Goal: Transaction & Acquisition: Purchase product/service

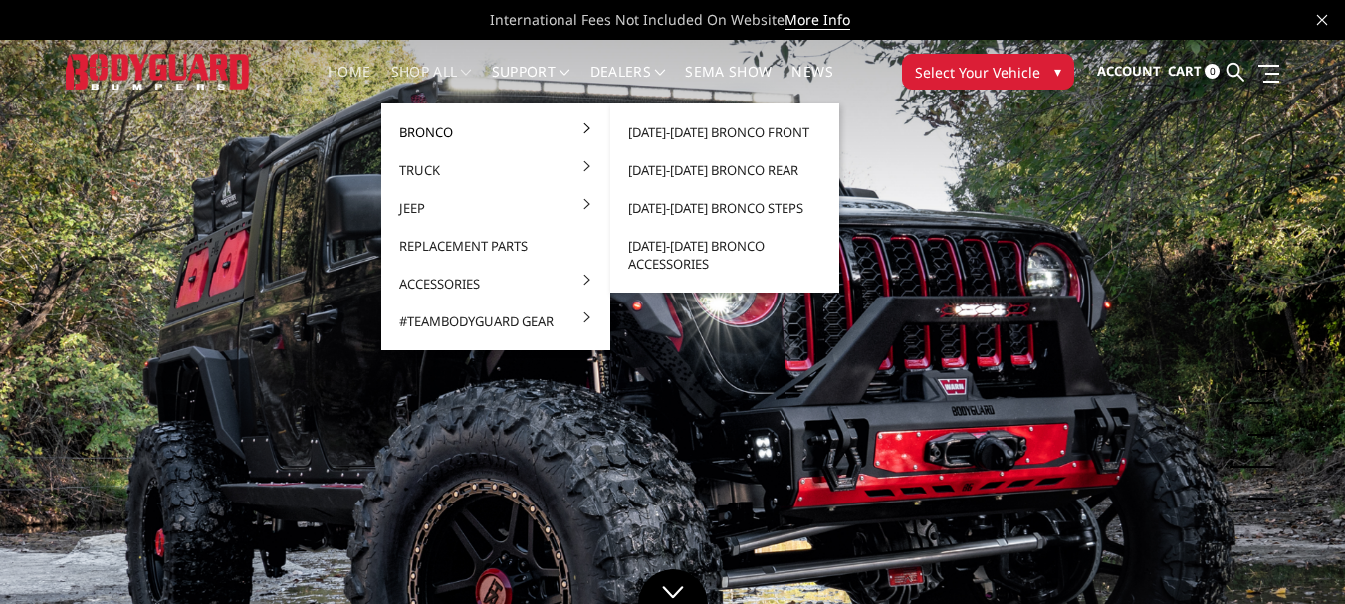
click at [421, 130] on link "Bronco" at bounding box center [495, 133] width 213 height 38
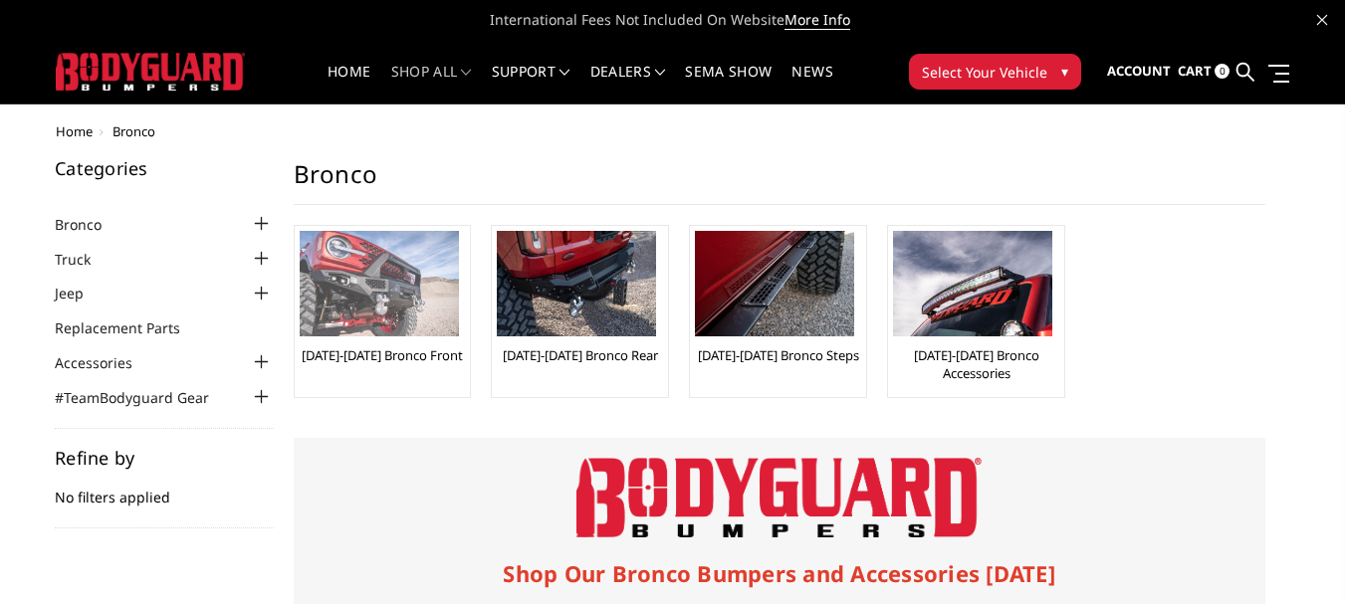
click at [386, 278] on img at bounding box center [379, 284] width 159 height 106
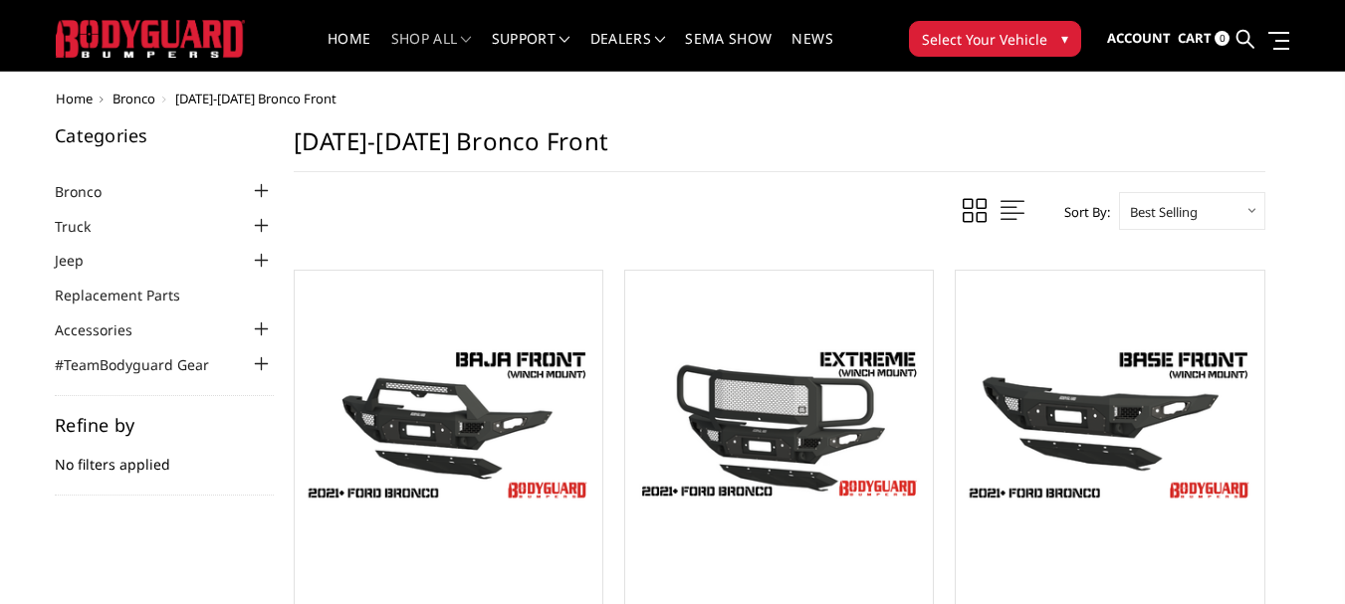
scroll to position [132, 0]
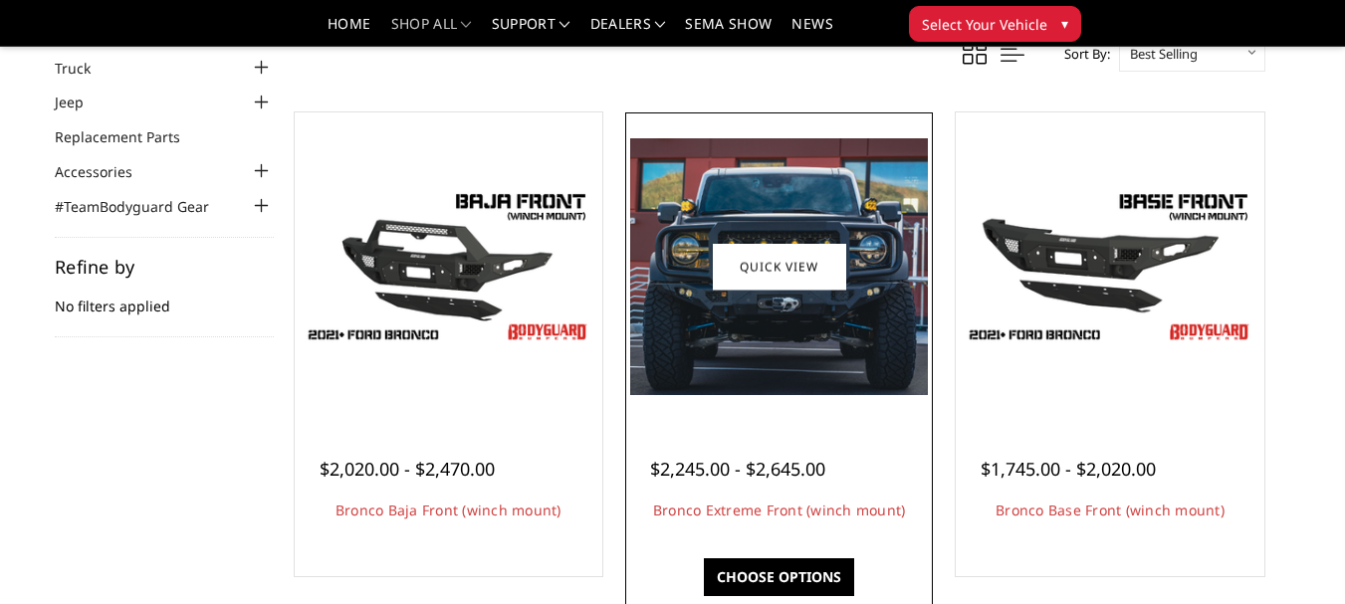
click at [784, 373] on img at bounding box center [779, 266] width 298 height 257
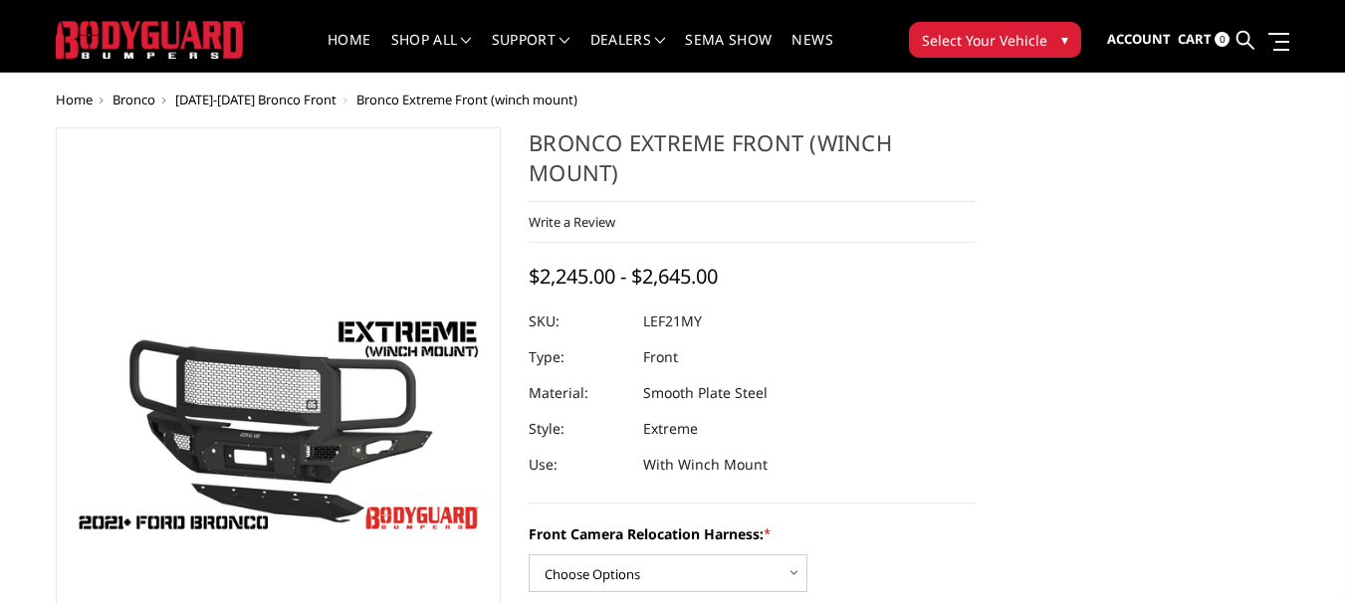
scroll to position [132, 0]
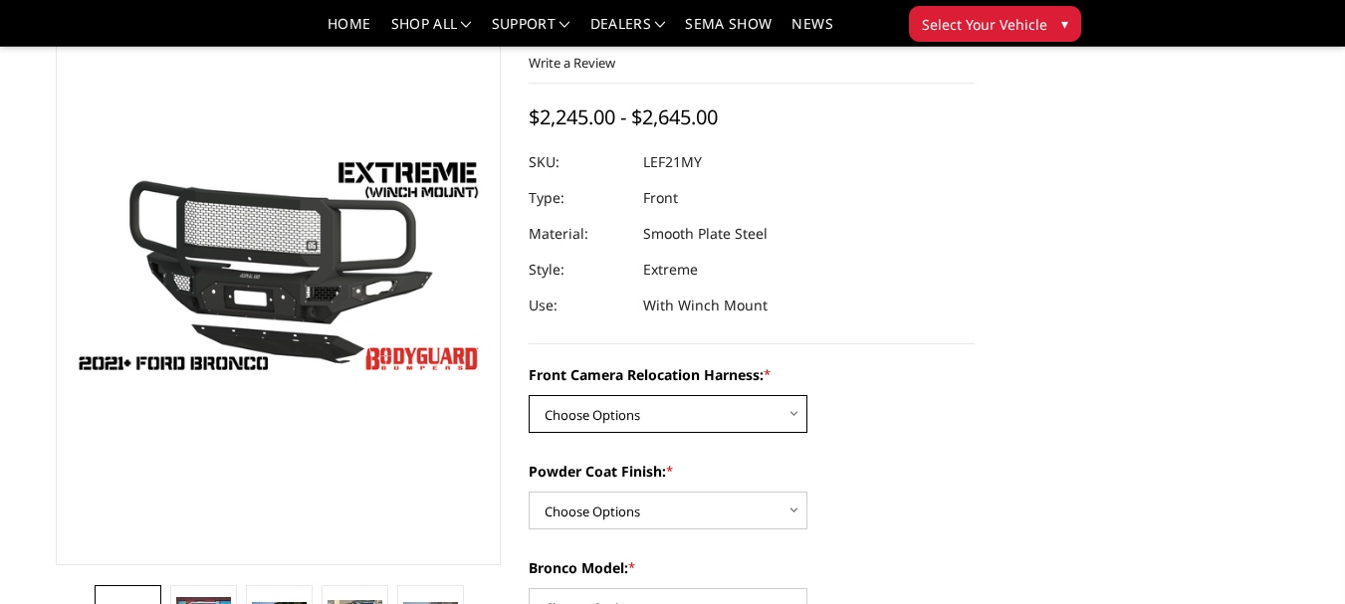
click at [789, 415] on select "Choose Options Without Front Camera Relocation Harness With Front Camera Reloca…" at bounding box center [668, 414] width 279 height 38
select select "4022"
click at [529, 395] on select "Choose Options Without Front Camera Relocation Harness With Front Camera Reloca…" at bounding box center [668, 414] width 279 height 38
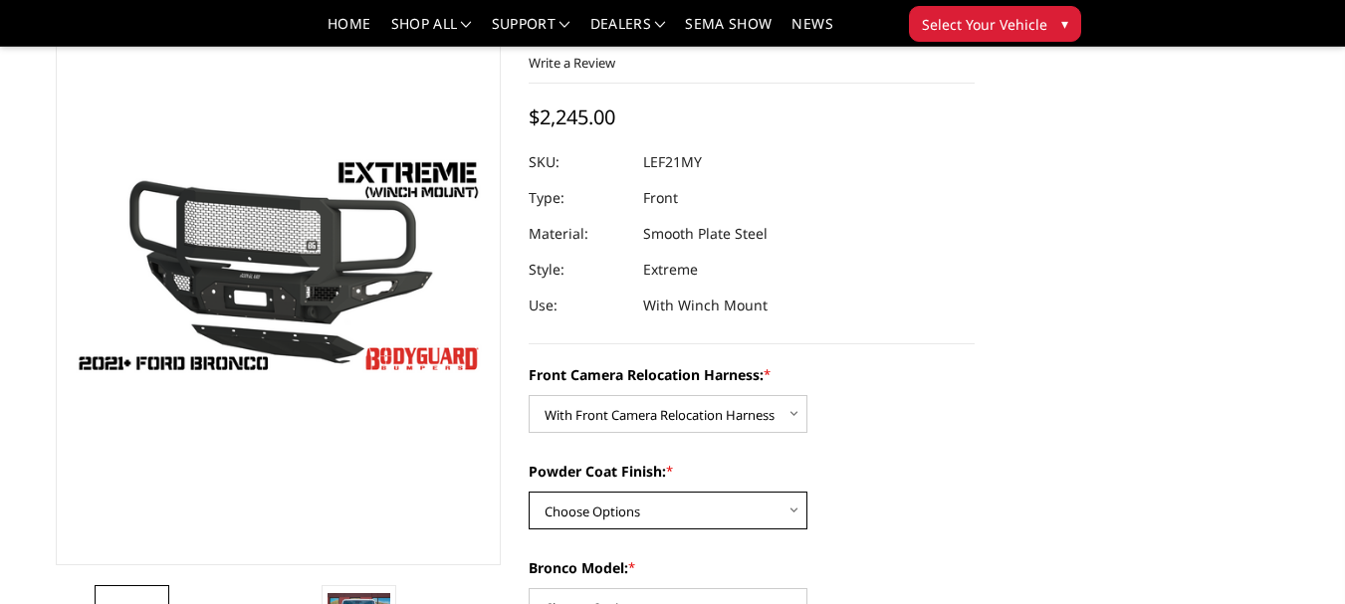
click at [793, 509] on select "Choose Options Textured Black Powder Coat Bare Metal" at bounding box center [668, 511] width 279 height 38
select select "4021"
click at [529, 492] on select "Choose Options Textured Black Powder Coat Bare Metal" at bounding box center [668, 511] width 279 height 38
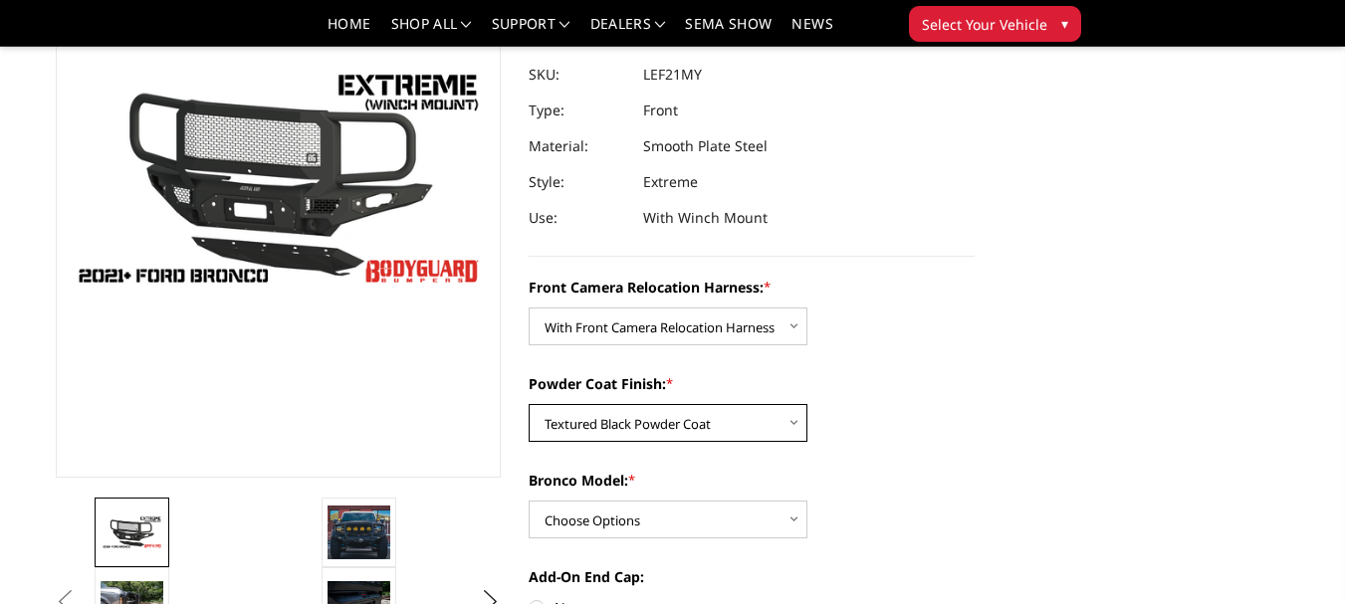
scroll to position [266, 0]
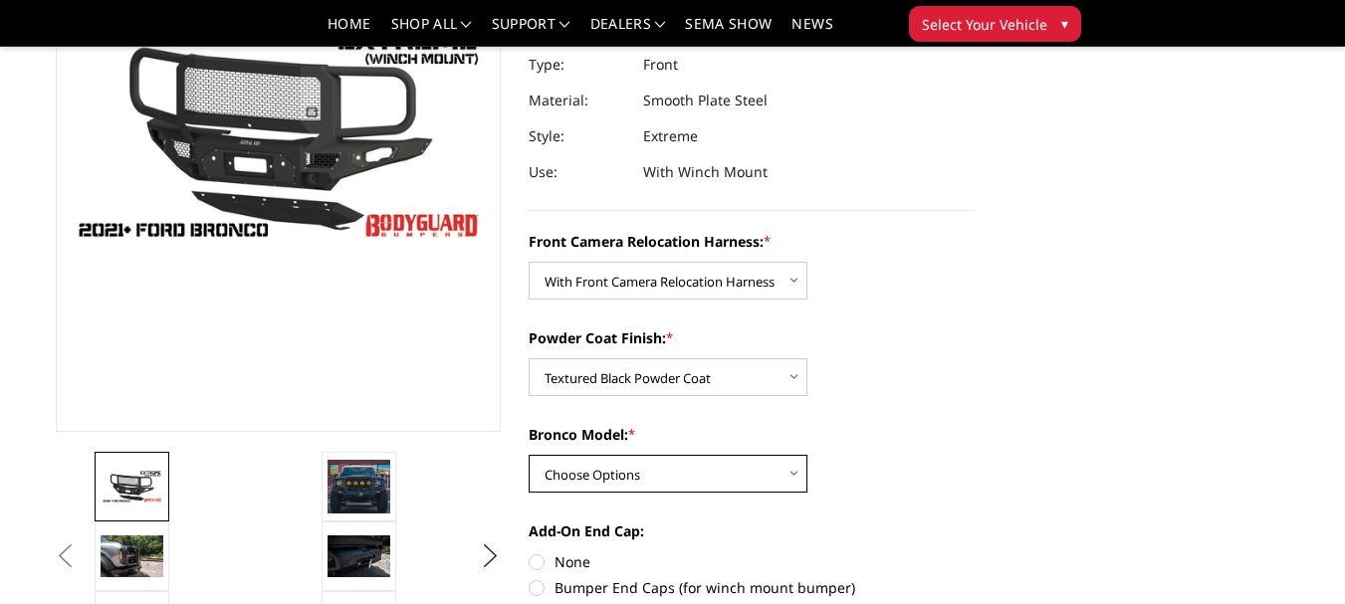
click at [793, 468] on select "Choose Options Raptor Base/Badlands/Wildtrak/etc." at bounding box center [668, 474] width 279 height 38
select select "4018"
click at [529, 455] on select "Choose Options Raptor Base/Badlands/Wildtrak/etc." at bounding box center [668, 474] width 279 height 38
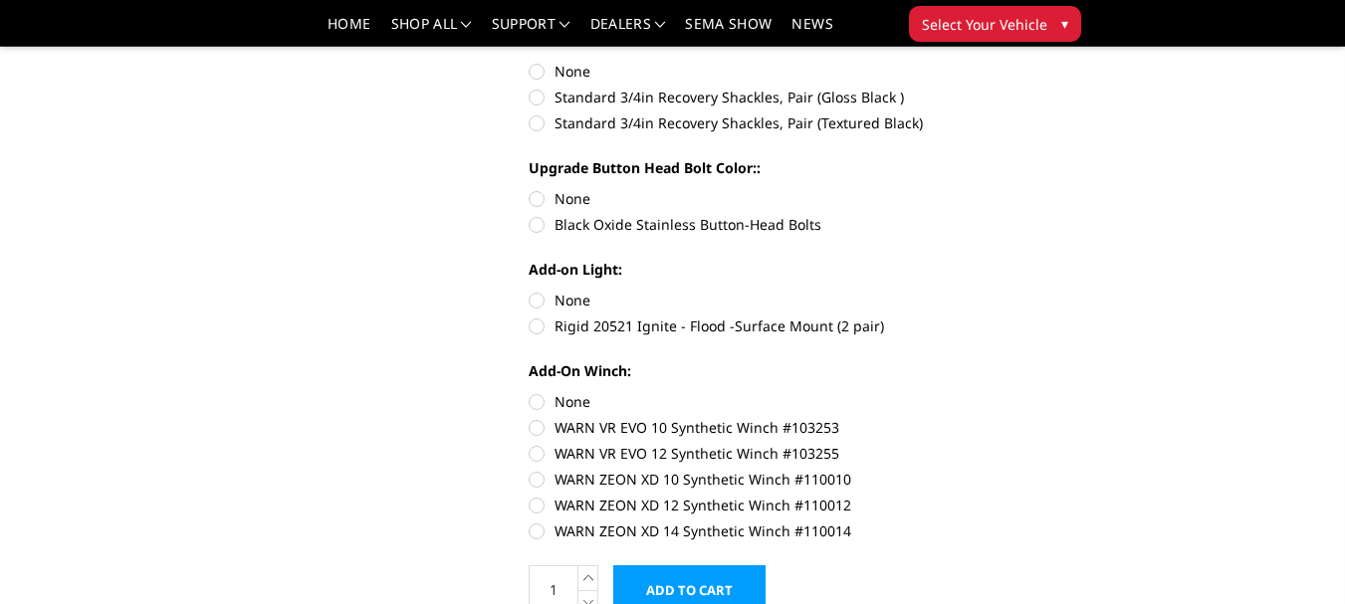
scroll to position [929, 0]
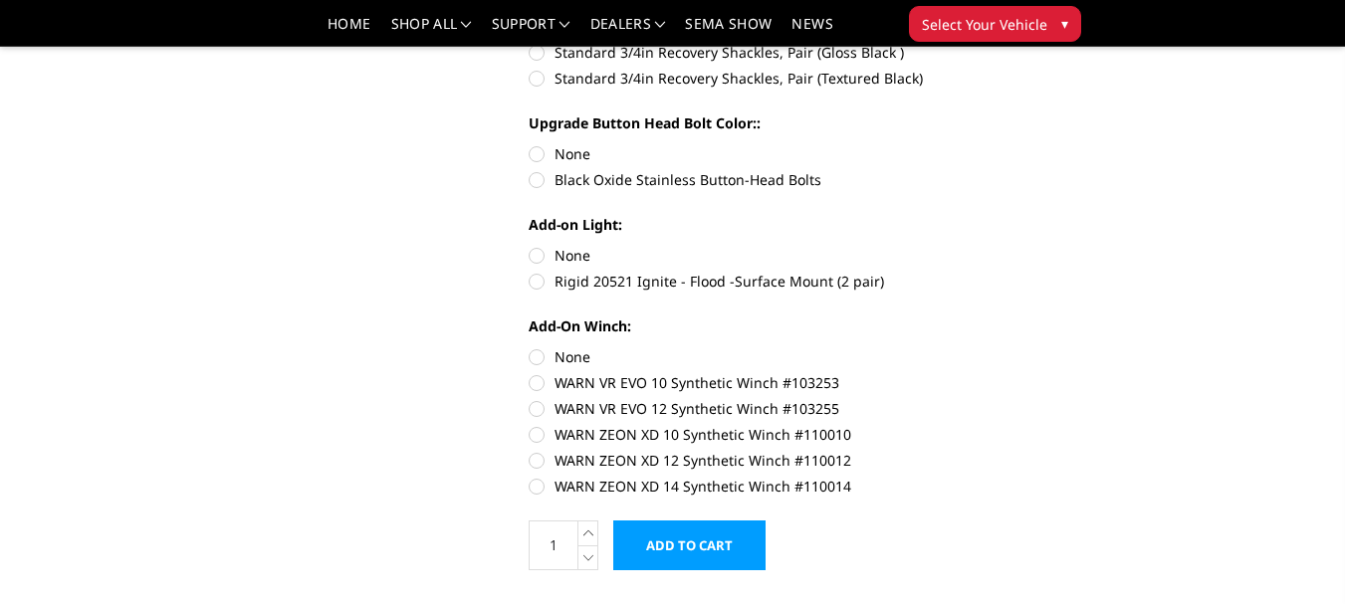
click at [538, 460] on label "WARN ZEON XD 12 Synthetic Winch #110012" at bounding box center [752, 460] width 446 height 21
click at [975, 425] on input "WARN ZEON XD 12 Synthetic Winch #110012" at bounding box center [975, 424] width 1 height 1
radio input "true"
click at [536, 281] on label "Rigid 20521 Ignite - Flood -Surface Mount (2 pair)" at bounding box center [752, 281] width 446 height 21
click at [975, 246] on input "Rigid 20521 Ignite - Flood -Surface Mount (2 pair)" at bounding box center [975, 245] width 1 height 1
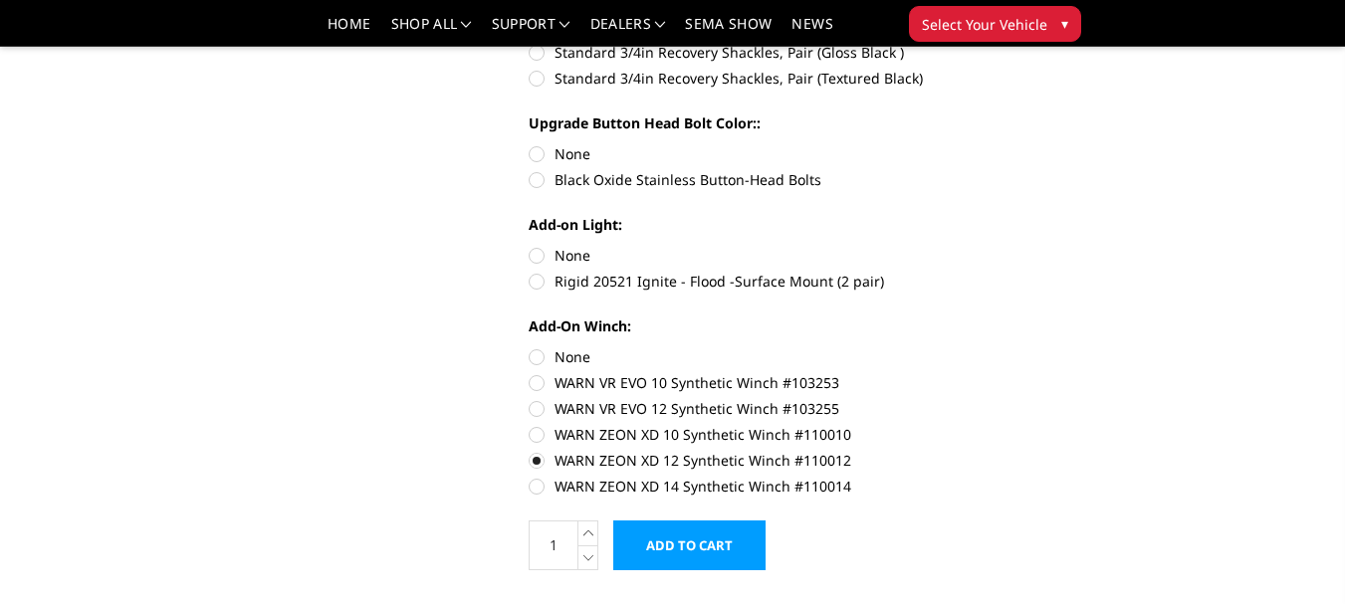
radio input "true"
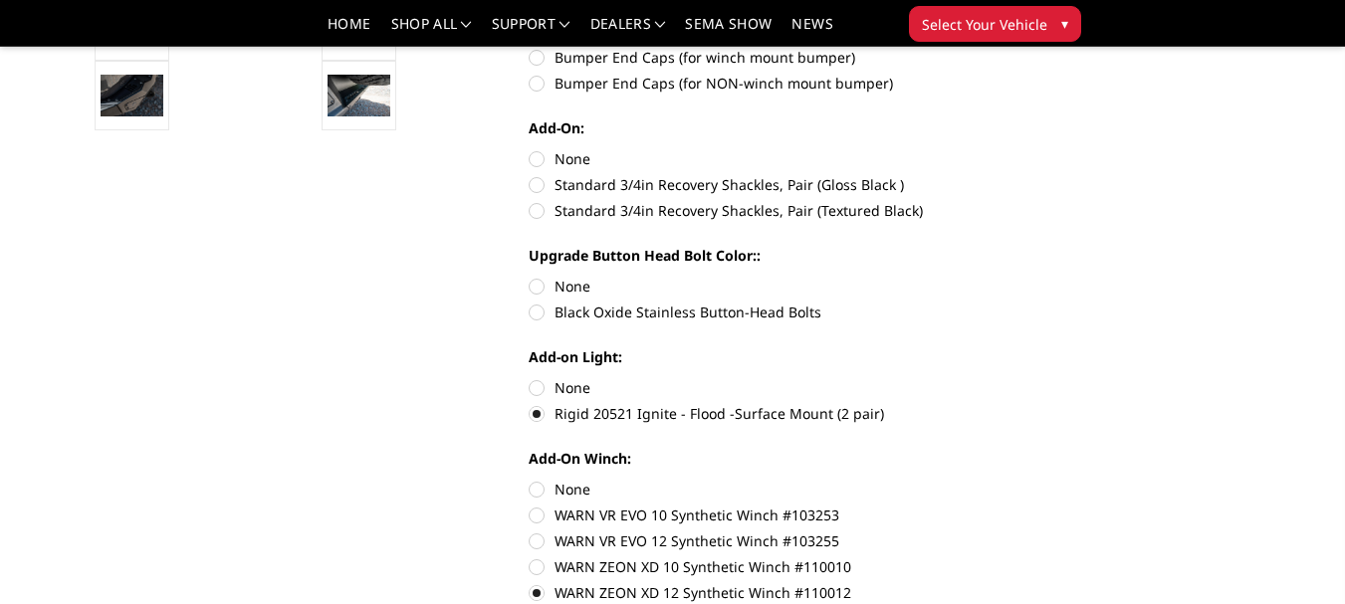
scroll to position [664, 0]
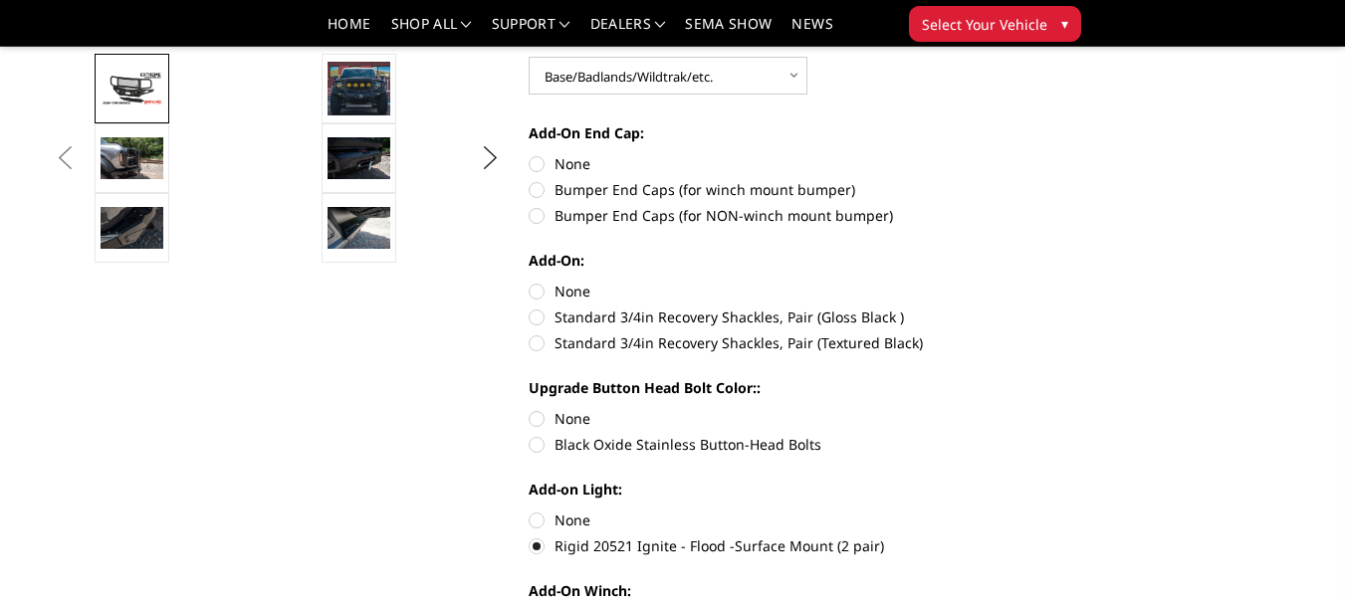
click at [534, 445] on label "Black Oxide Stainless Button-Head Bolts" at bounding box center [752, 444] width 446 height 21
click at [975, 409] on input "Black Oxide Stainless Button-Head Bolts" at bounding box center [975, 408] width 1 height 1
radio input "true"
click at [535, 343] on label "Standard 3/4in Recovery Shackles, Pair (Textured Black)" at bounding box center [752, 343] width 446 height 21
click at [975, 308] on input "Standard 3/4in Recovery Shackles, Pair (Textured Black)" at bounding box center [975, 307] width 1 height 1
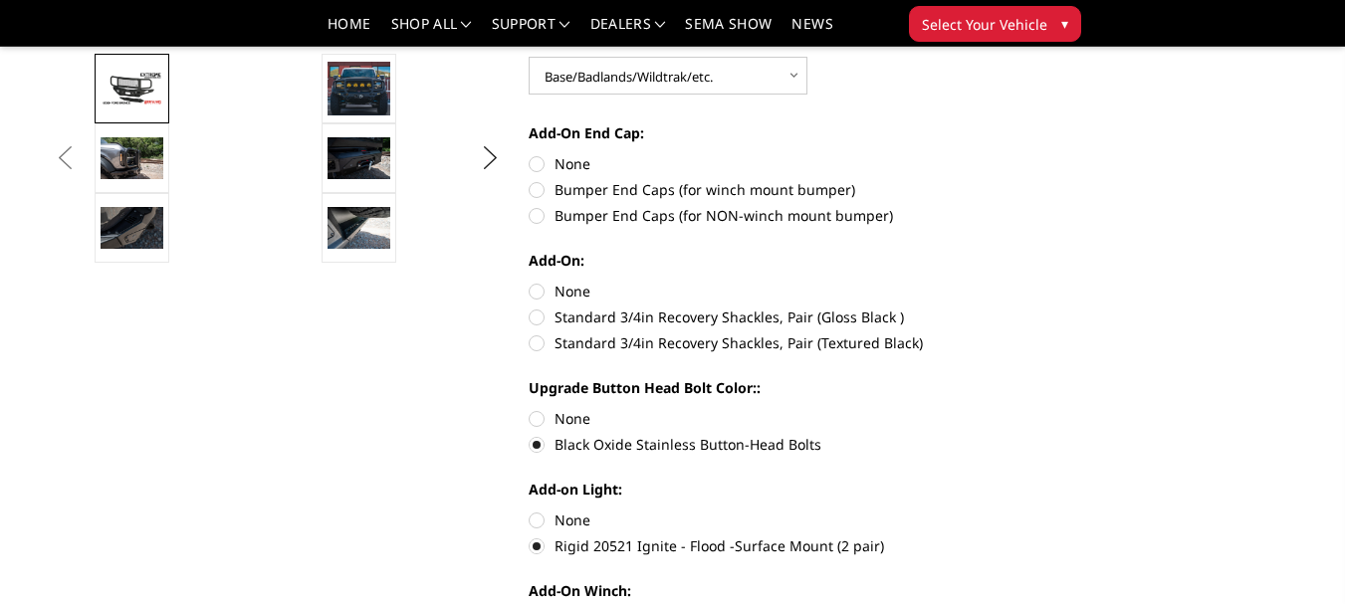
radio input "true"
click at [542, 215] on label "Bumper End Caps (for NON-winch mount bumper)" at bounding box center [752, 215] width 446 height 21
click at [975, 180] on input "Bumper End Caps (for NON-winch mount bumper)" at bounding box center [975, 179] width 1 height 1
radio input "true"
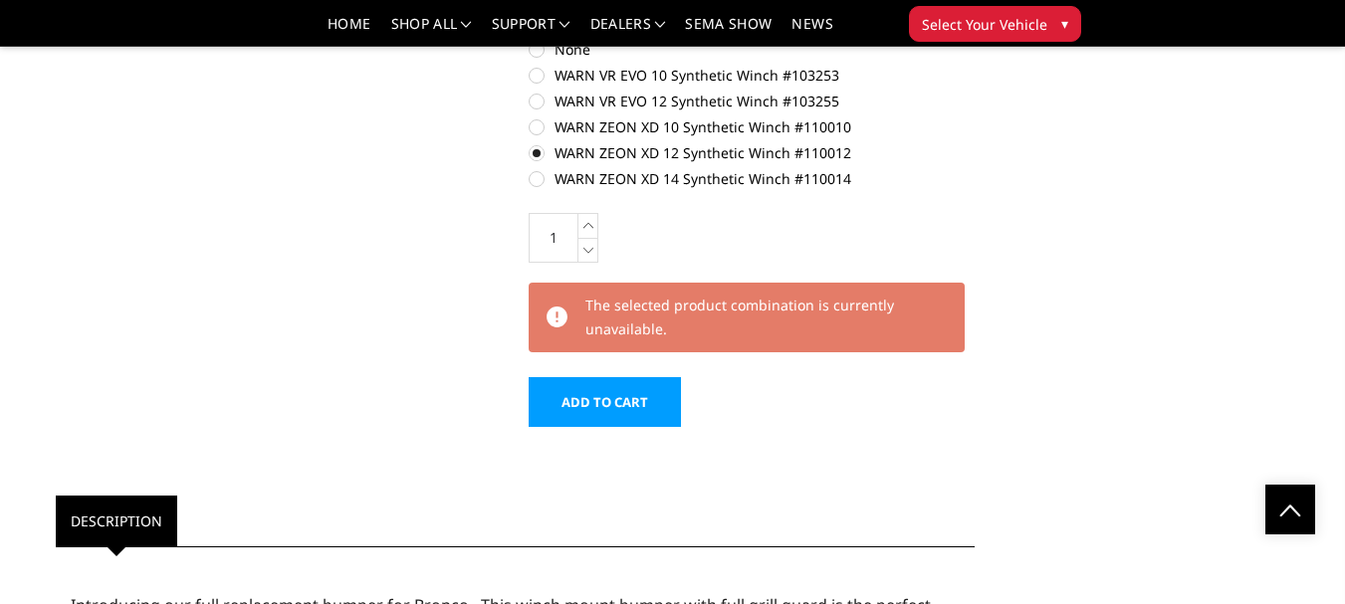
scroll to position [1195, 0]
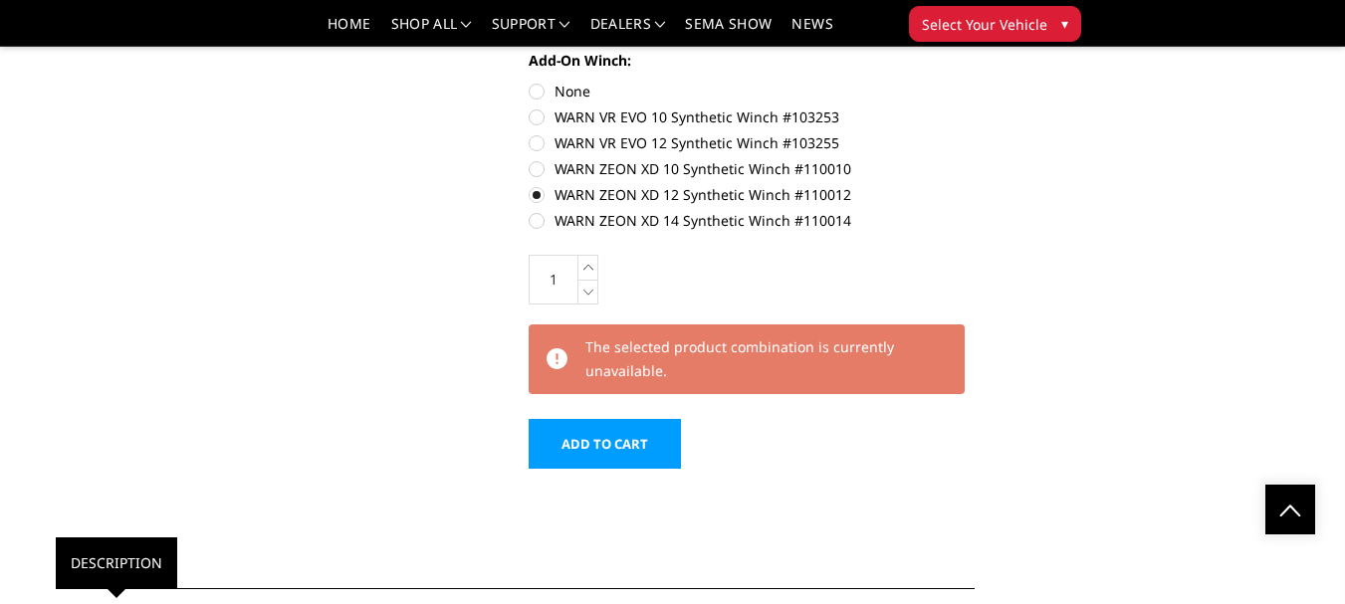
click at [531, 169] on label "WARN ZEON XD 10 Synthetic Winch #110010" at bounding box center [752, 168] width 446 height 21
click at [975, 133] on input "WARN ZEON XD 10 Synthetic Winch #110010" at bounding box center [975, 132] width 1 height 1
radio input "true"
click at [535, 195] on label "WARN ZEON XD 12 Synthetic Winch #110012" at bounding box center [752, 194] width 446 height 21
click at [975, 159] on input "WARN ZEON XD 12 Synthetic Winch #110012" at bounding box center [975, 158] width 1 height 1
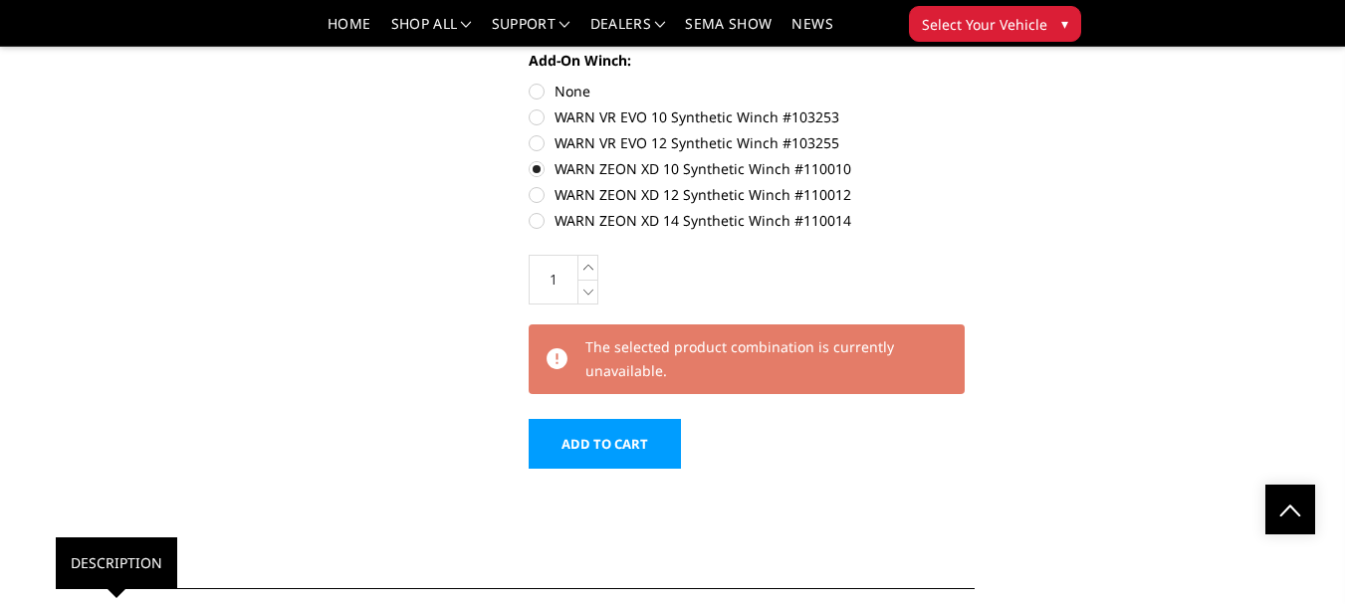
radio input "true"
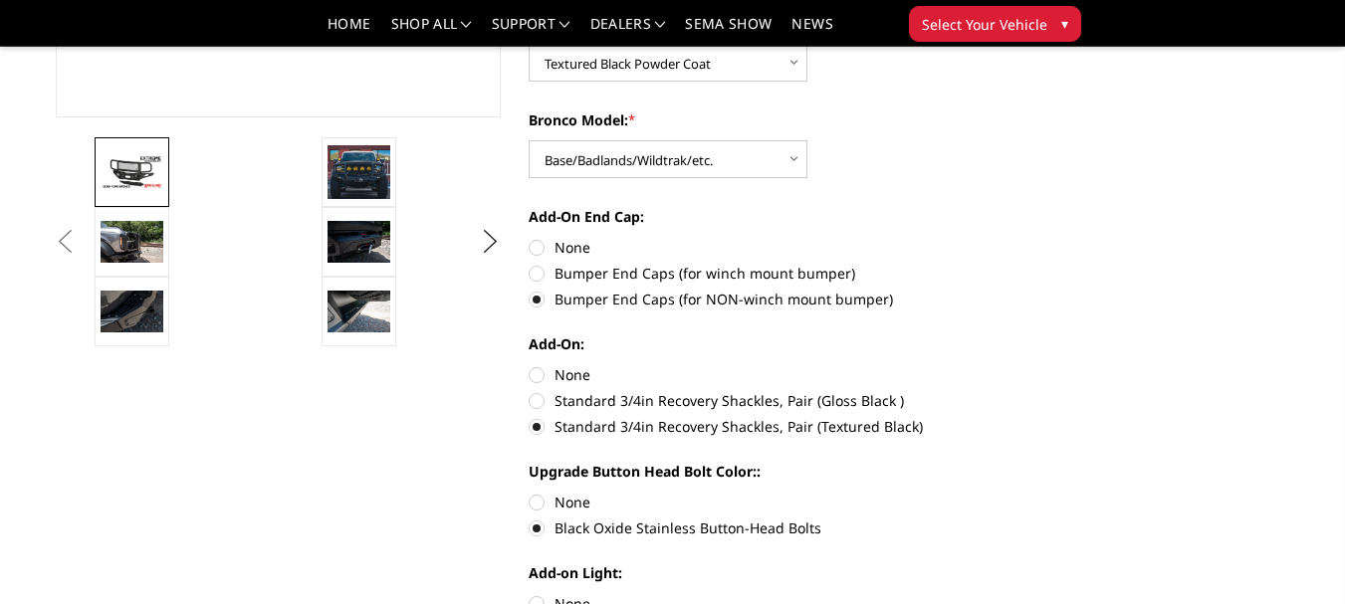
scroll to position [664, 0]
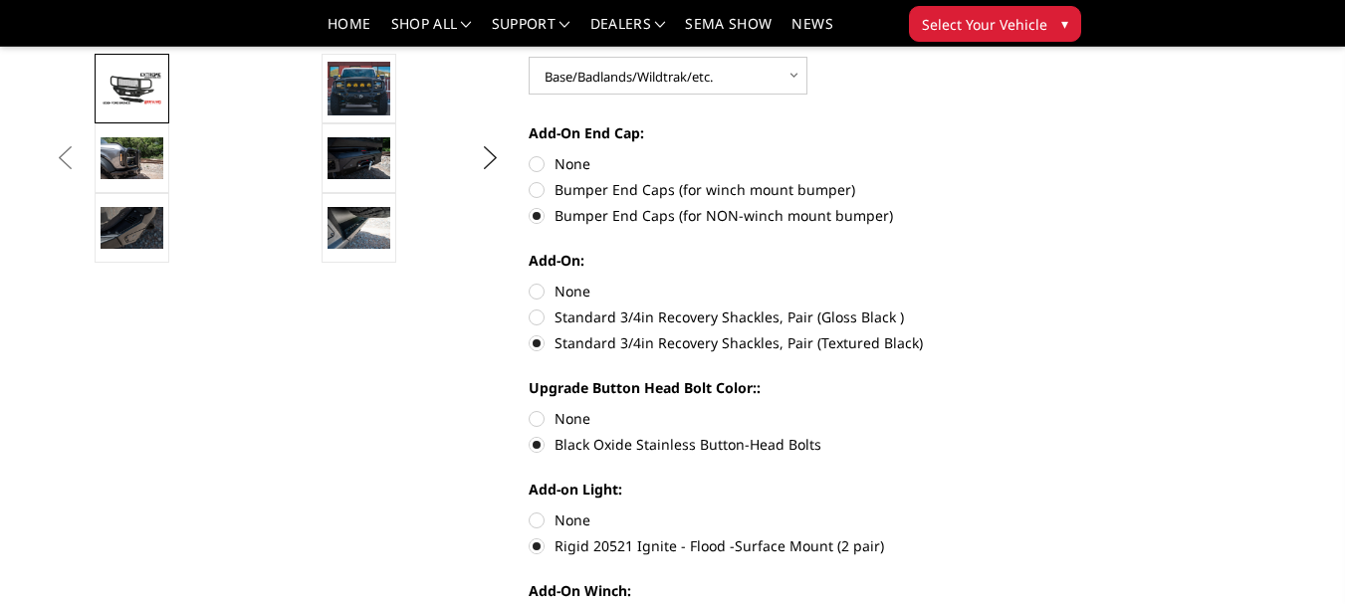
click at [538, 215] on label "Bumper End Caps (for NON-winch mount bumper)" at bounding box center [752, 215] width 446 height 21
click at [975, 180] on input "Bumper End Caps (for NON-winch mount bumper)" at bounding box center [975, 179] width 1 height 1
click at [537, 166] on label "None" at bounding box center [752, 163] width 446 height 21
click at [530, 154] on input "None" at bounding box center [529, 153] width 1 height 1
radio input "true"
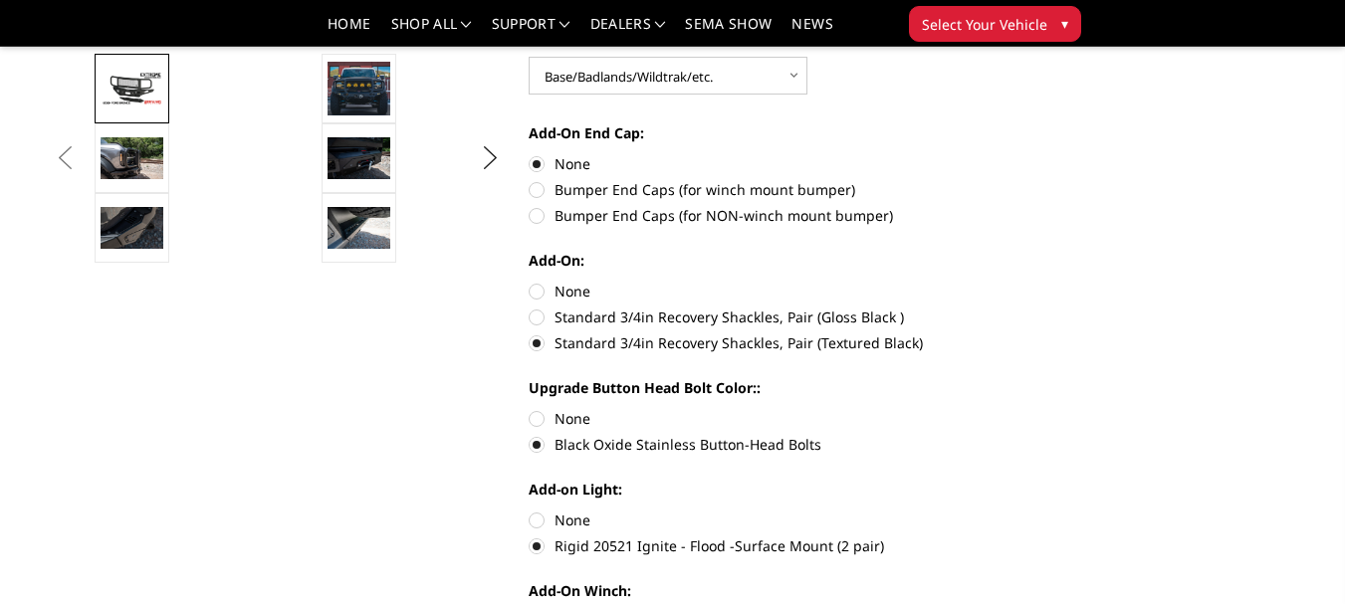
click at [537, 188] on label "Bumper End Caps (for winch mount bumper)" at bounding box center [752, 189] width 446 height 21
click at [975, 154] on input "Bumper End Caps (for winch mount bumper)" at bounding box center [975, 153] width 1 height 1
radio input "true"
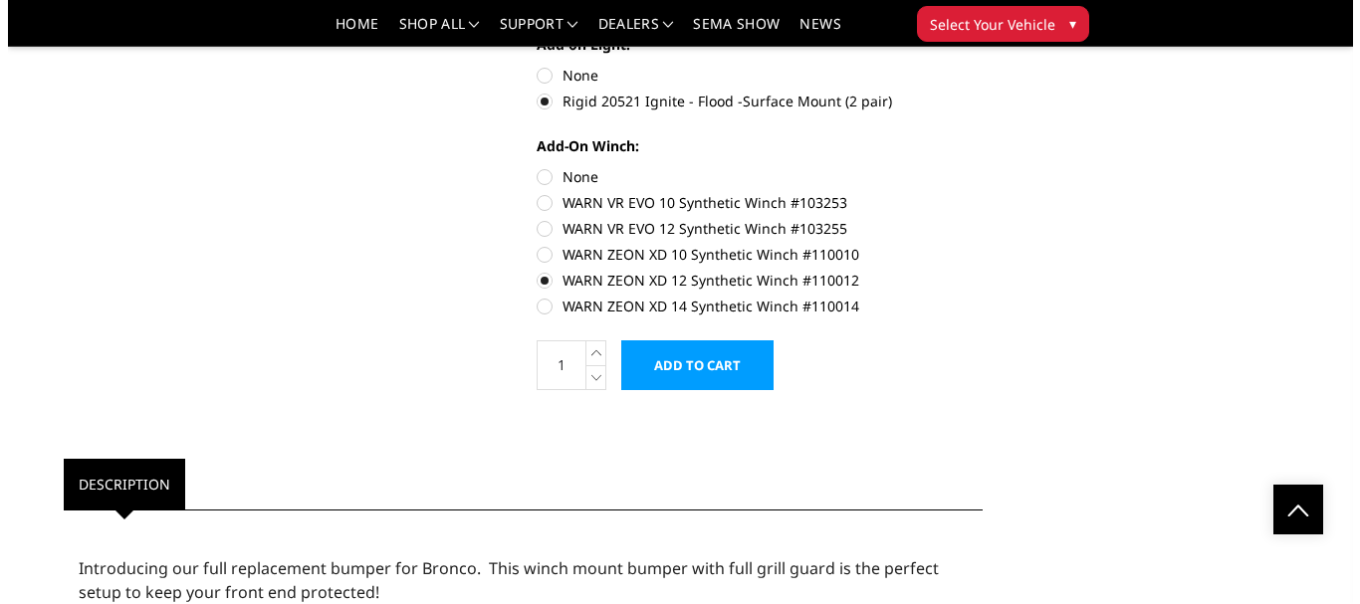
scroll to position [1062, 0]
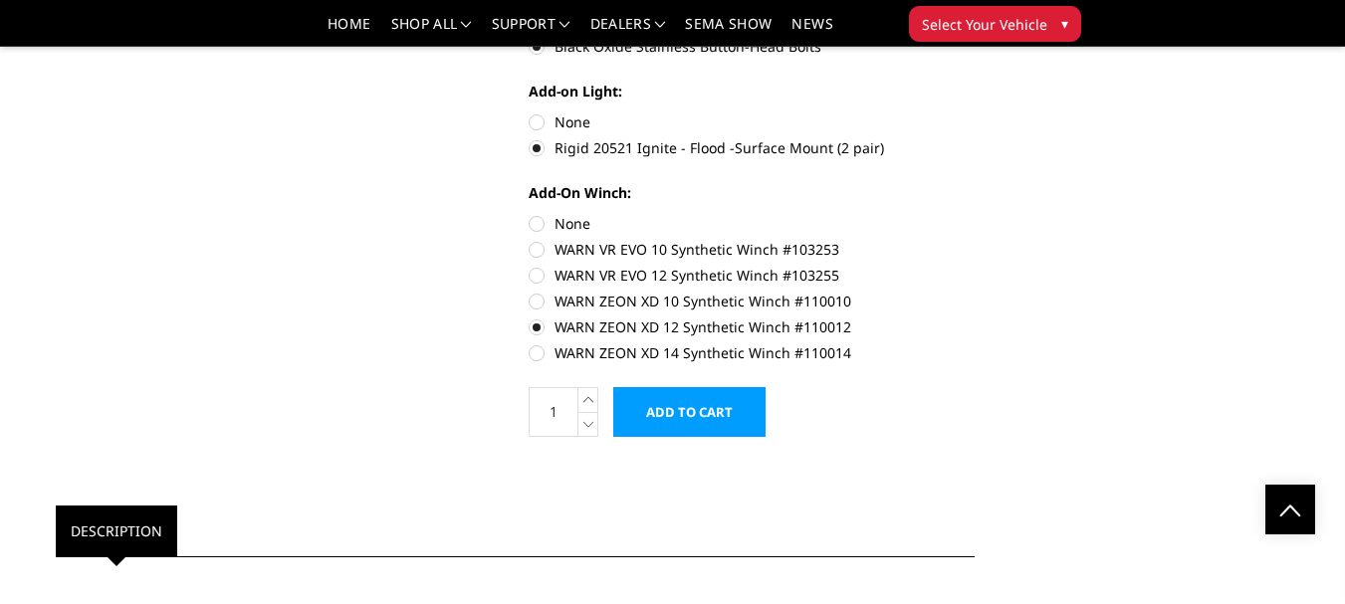
click at [654, 412] on input "Add to Cart" at bounding box center [689, 412] width 152 height 50
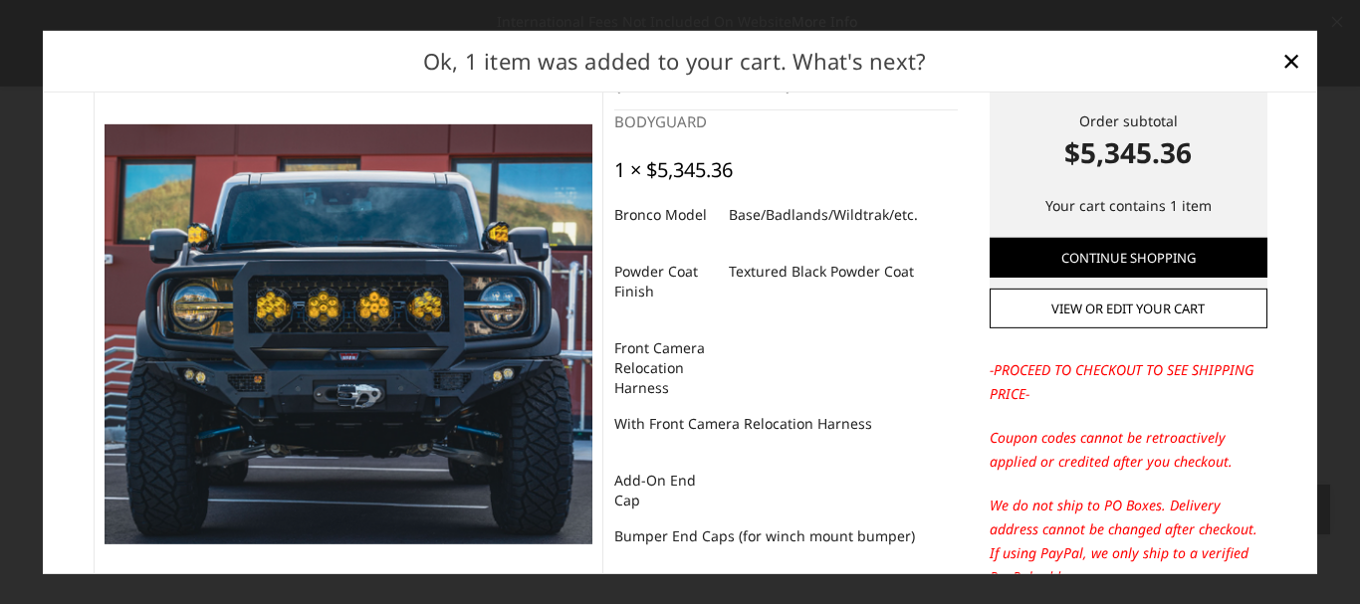
scroll to position [132, 0]
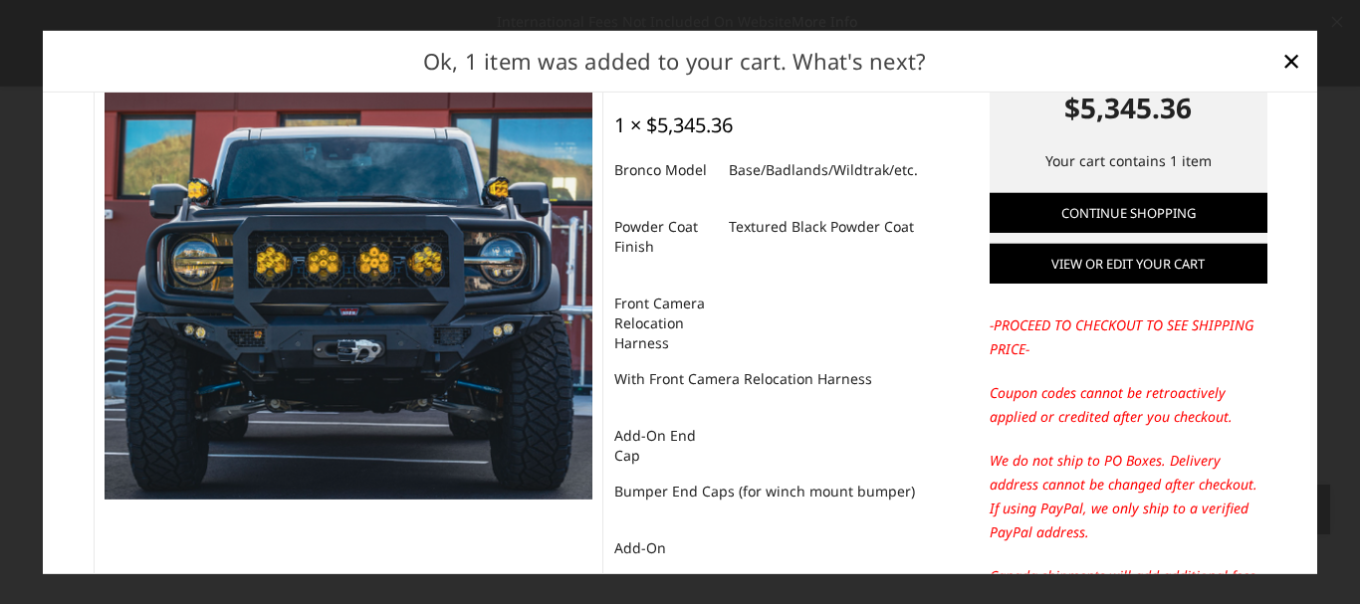
click at [1079, 269] on link "View or edit your cart" at bounding box center [1129, 264] width 278 height 40
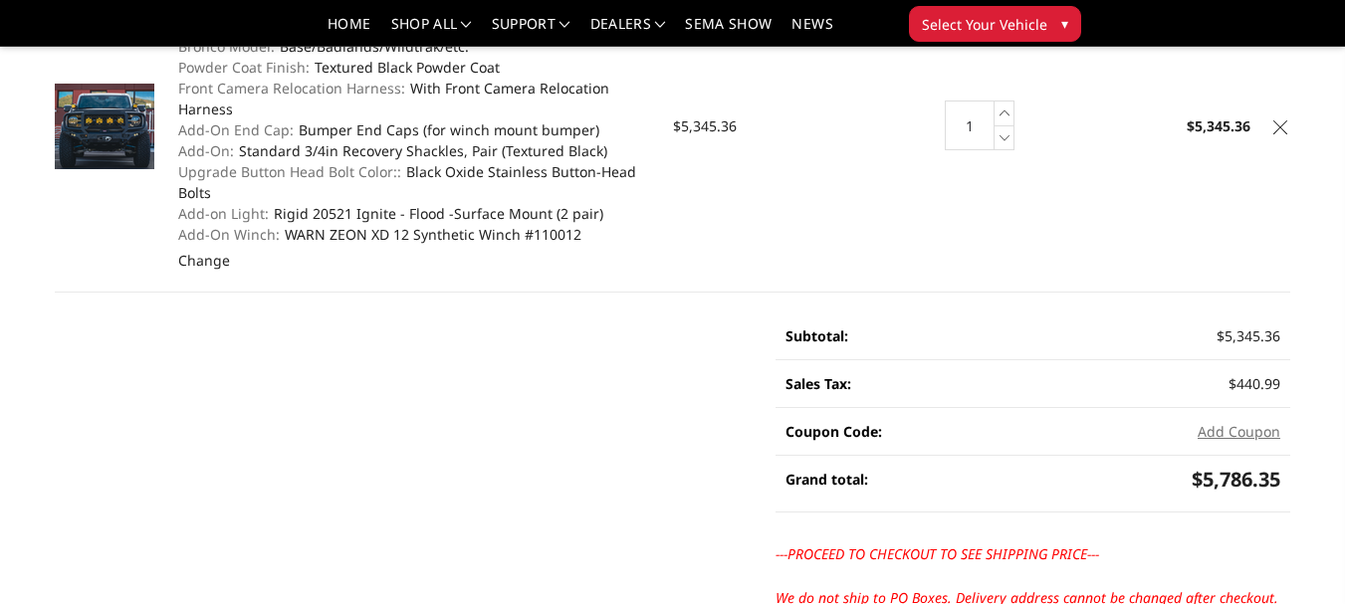
scroll to position [132, 0]
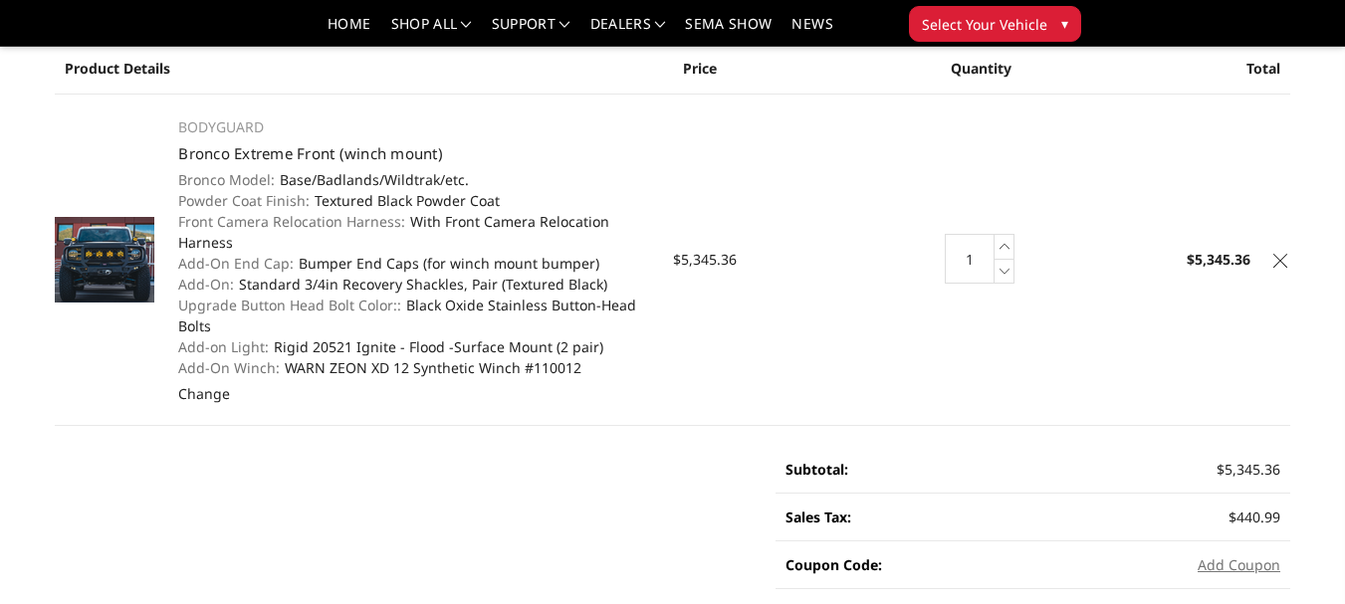
click at [120, 270] on img at bounding box center [105, 260] width 100 height 86
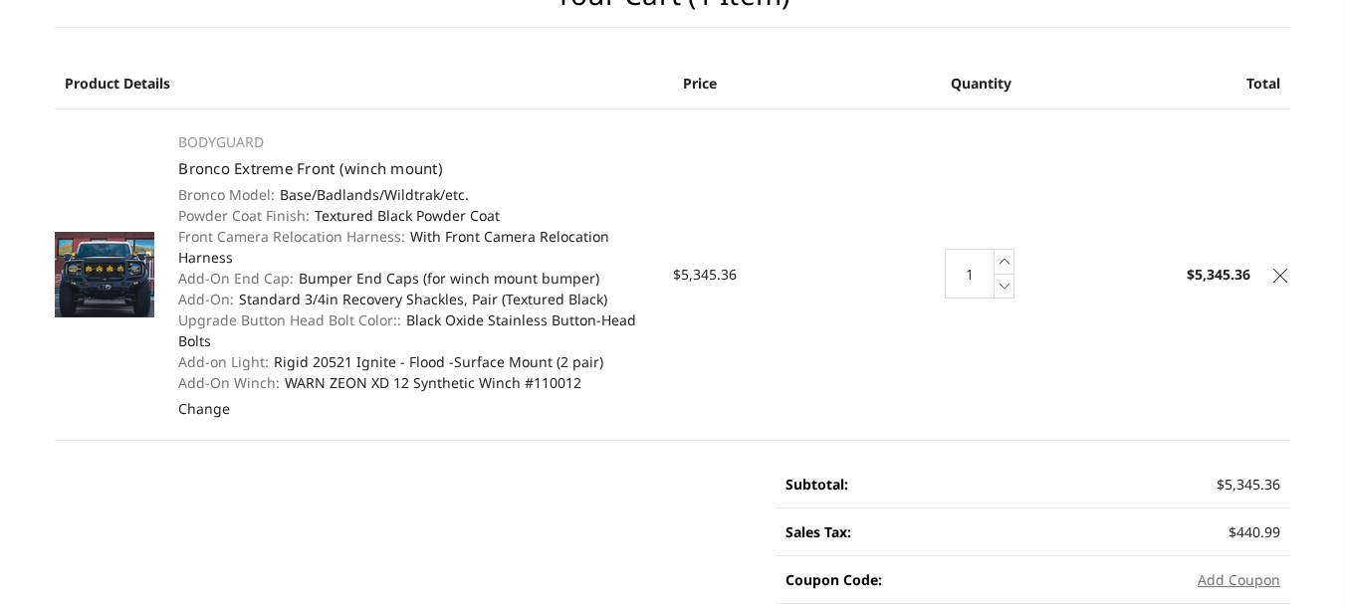
scroll to position [0, 0]
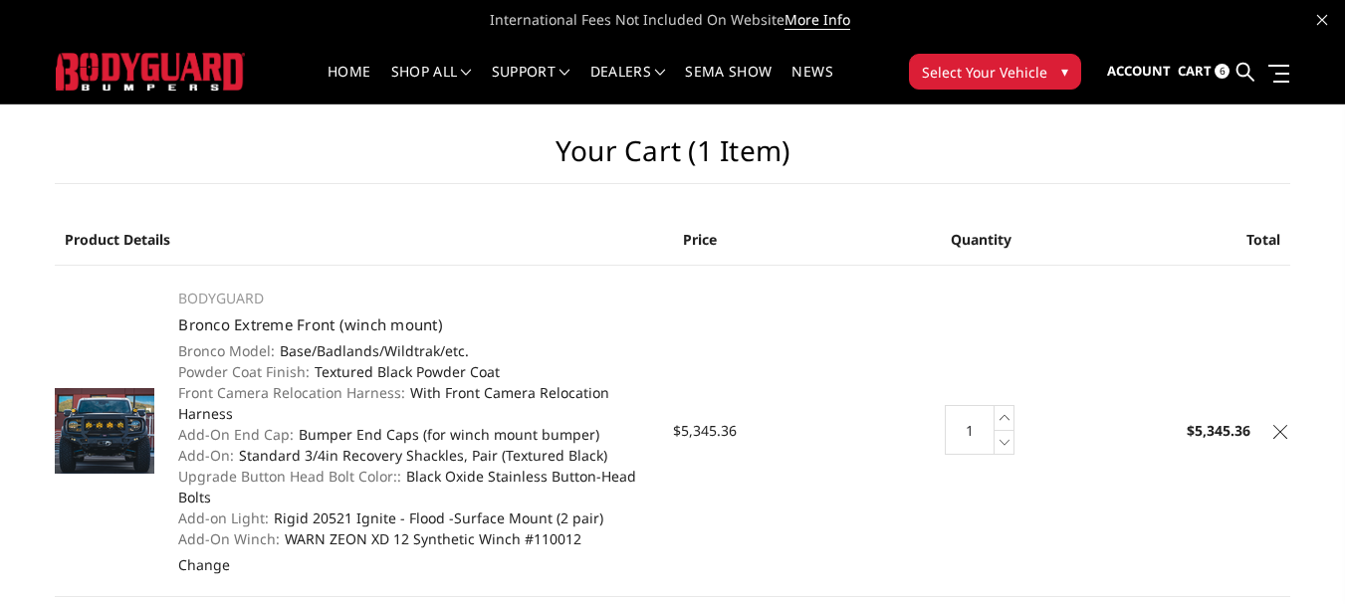
click at [1284, 431] on icon at bounding box center [1281, 432] width 14 height 14
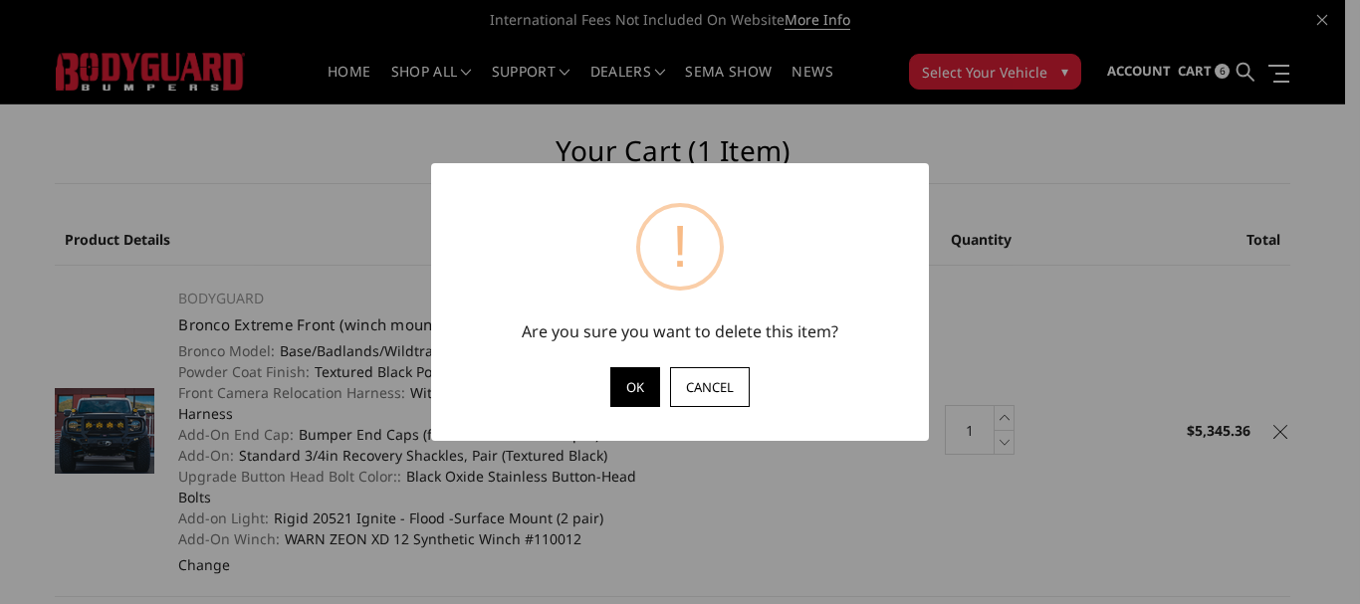
click at [622, 393] on button "OK" at bounding box center [635, 387] width 50 height 40
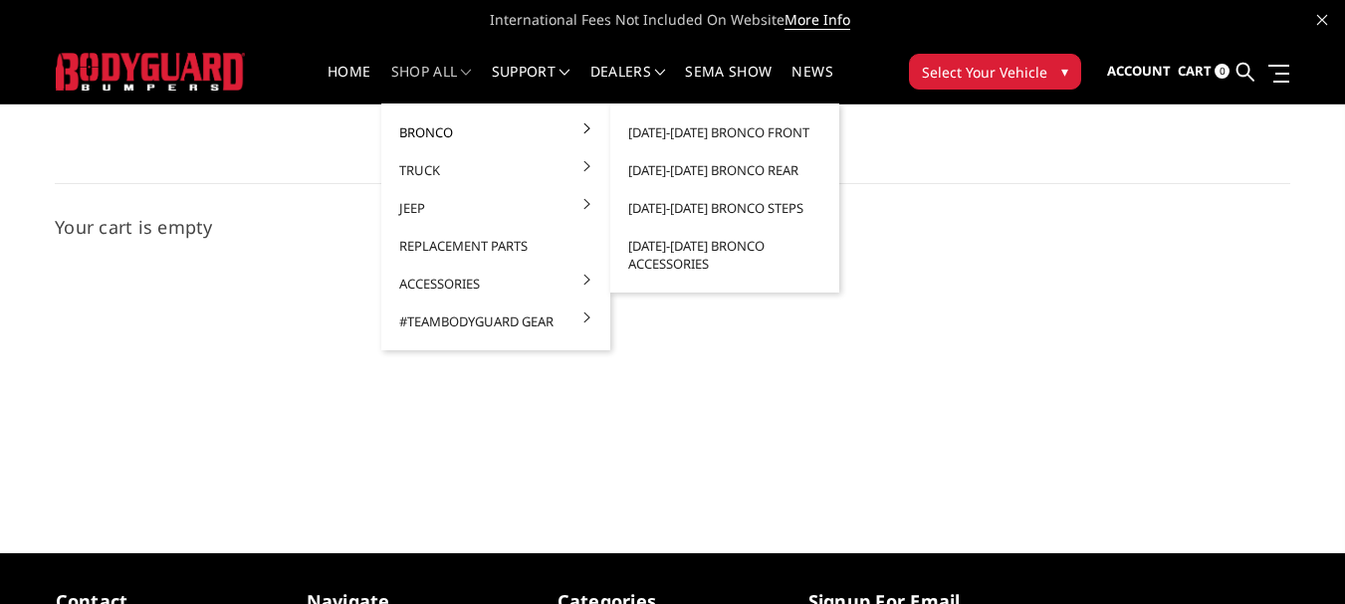
click at [416, 127] on link "Bronco" at bounding box center [495, 133] width 213 height 38
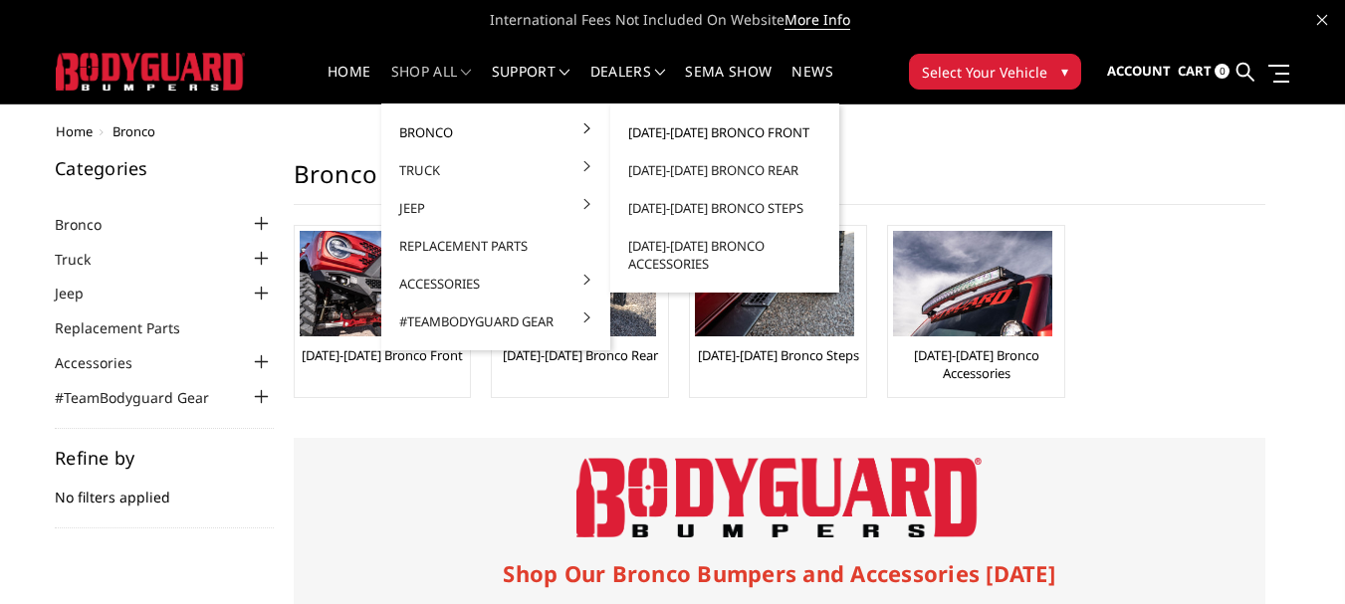
click at [693, 132] on link "[DATE]-[DATE] Bronco Front" at bounding box center [724, 133] width 213 height 38
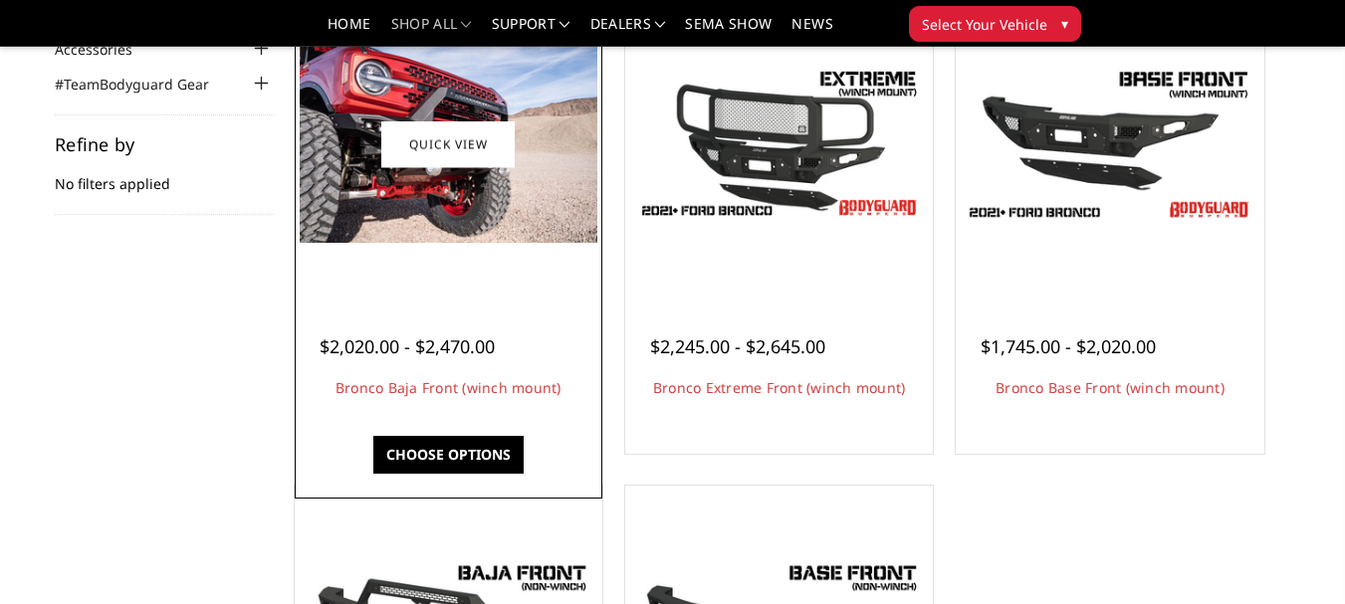
scroll to position [266, 0]
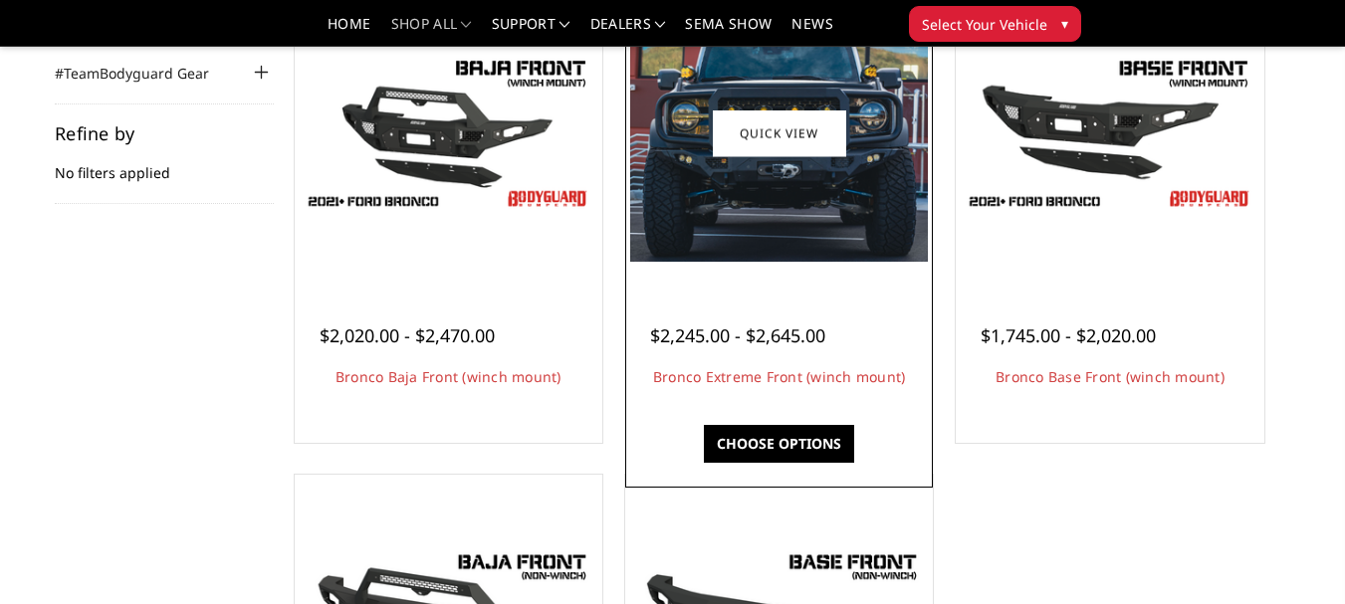
click at [793, 434] on link "Choose Options" at bounding box center [779, 444] width 150 height 38
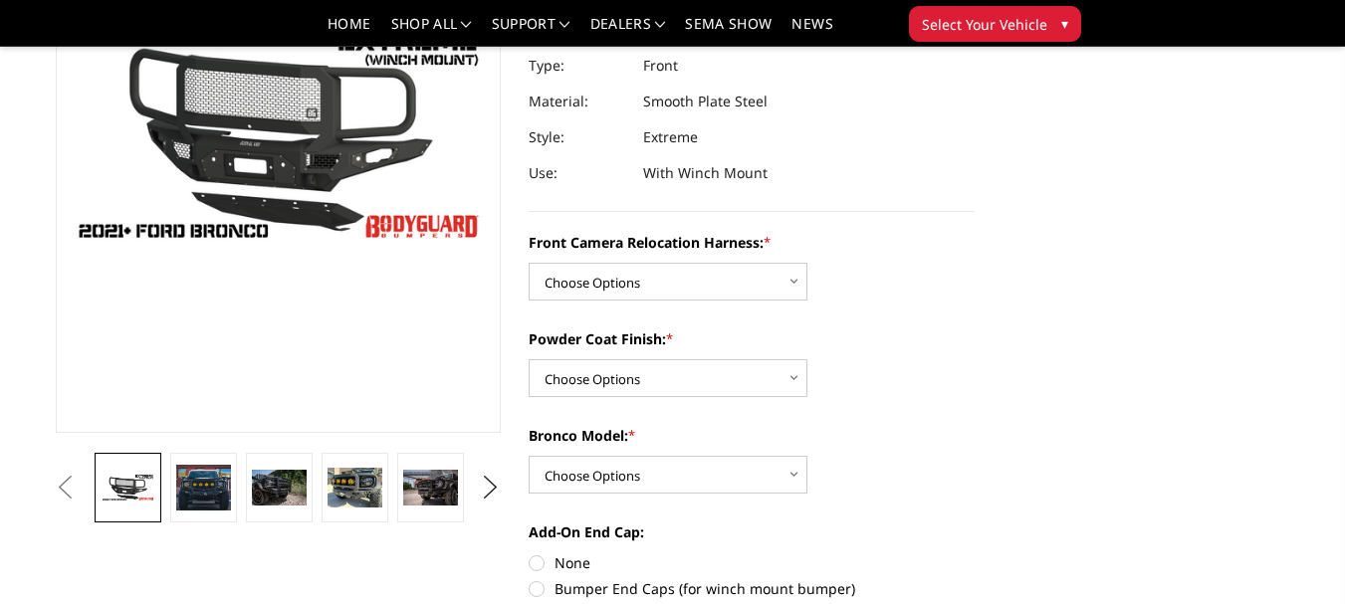
scroll to position [266, 0]
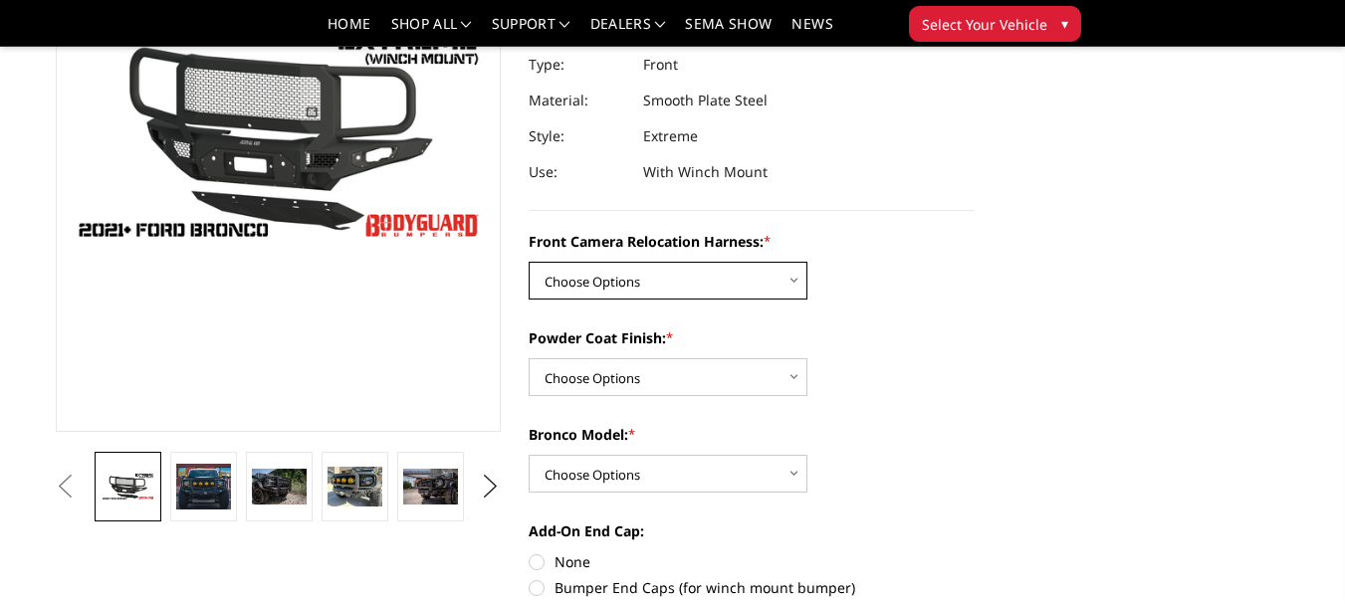
click at [728, 278] on select "Choose Options Without Front Camera Relocation Harness With Front Camera Reloca…" at bounding box center [668, 281] width 279 height 38
click at [529, 262] on select "Choose Options Without Front Camera Relocation Harness With Front Camera Reloca…" at bounding box center [668, 281] width 279 height 38
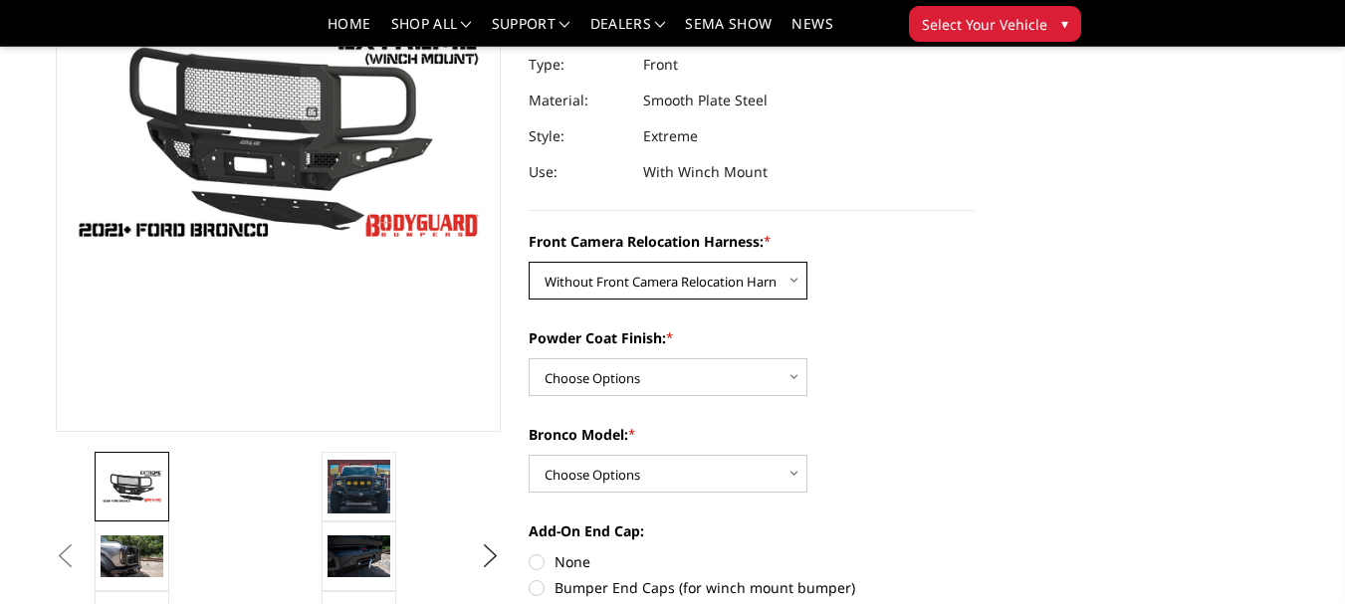
click at [731, 286] on select "Choose Options Without Front Camera Relocation Harness With Front Camera Reloca…" at bounding box center [668, 281] width 279 height 38
click at [529, 262] on select "Choose Options Without Front Camera Relocation Harness With Front Camera Reloca…" at bounding box center [668, 281] width 279 height 38
click at [726, 287] on select "Choose Options Without Front Camera Relocation Harness With Front Camera Reloca…" at bounding box center [668, 281] width 279 height 38
select select "4022"
click at [529, 262] on select "Choose Options Without Front Camera Relocation Harness With Front Camera Reloca…" at bounding box center [668, 281] width 279 height 38
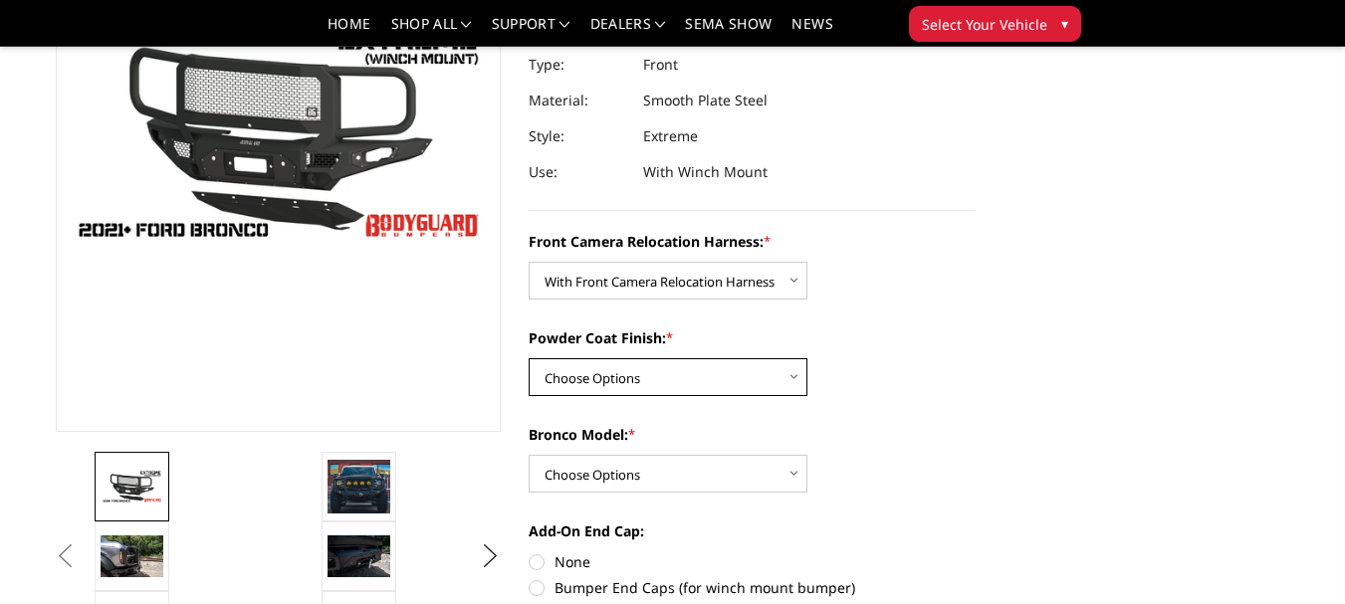
click at [675, 381] on select "Choose Options Textured Black Powder Coat Bare Metal" at bounding box center [668, 377] width 279 height 38
select select "4021"
click at [529, 358] on select "Choose Options Textured Black Powder Coat Bare Metal" at bounding box center [668, 377] width 279 height 38
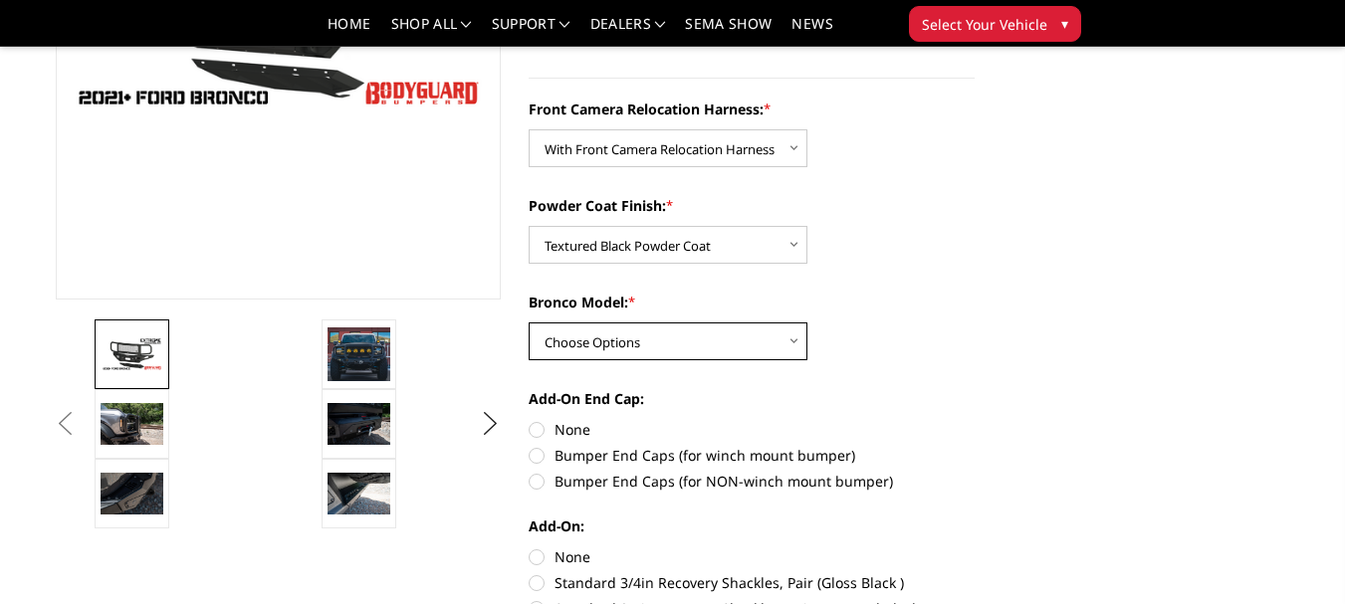
click at [643, 338] on select "Choose Options Raptor Base/Badlands/Wildtrak/etc." at bounding box center [668, 342] width 279 height 38
select select "4018"
click at [529, 323] on select "Choose Options Raptor Base/Badlands/Wildtrak/etc." at bounding box center [668, 342] width 279 height 38
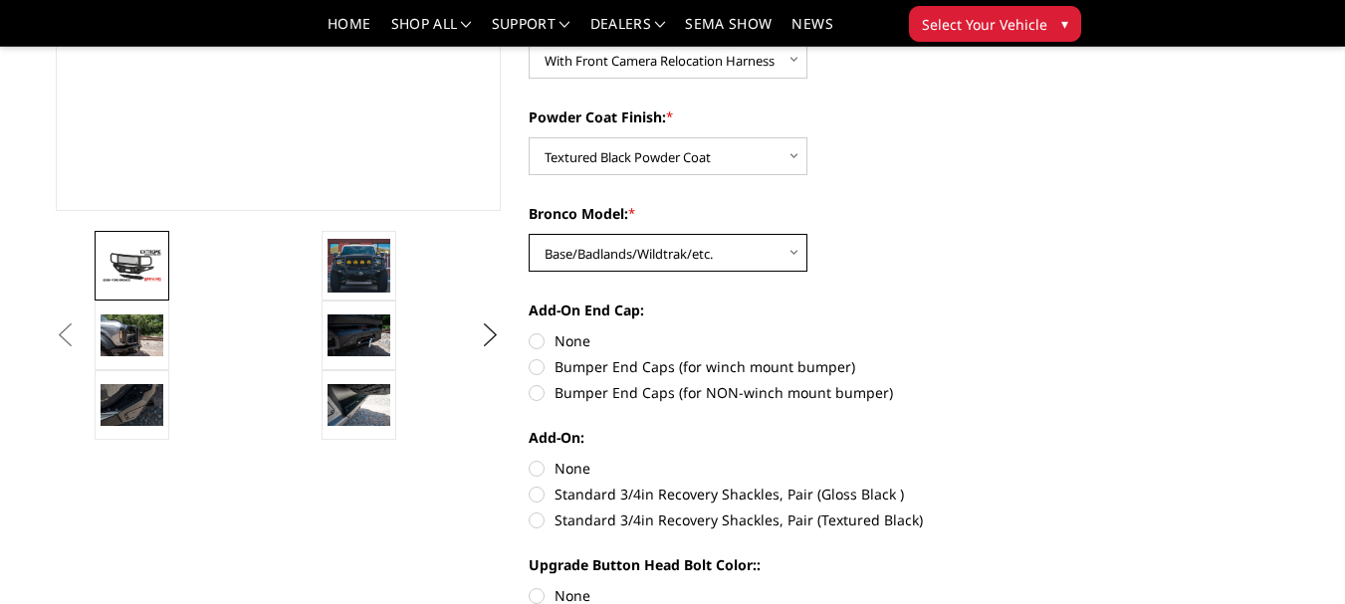
scroll to position [531, 0]
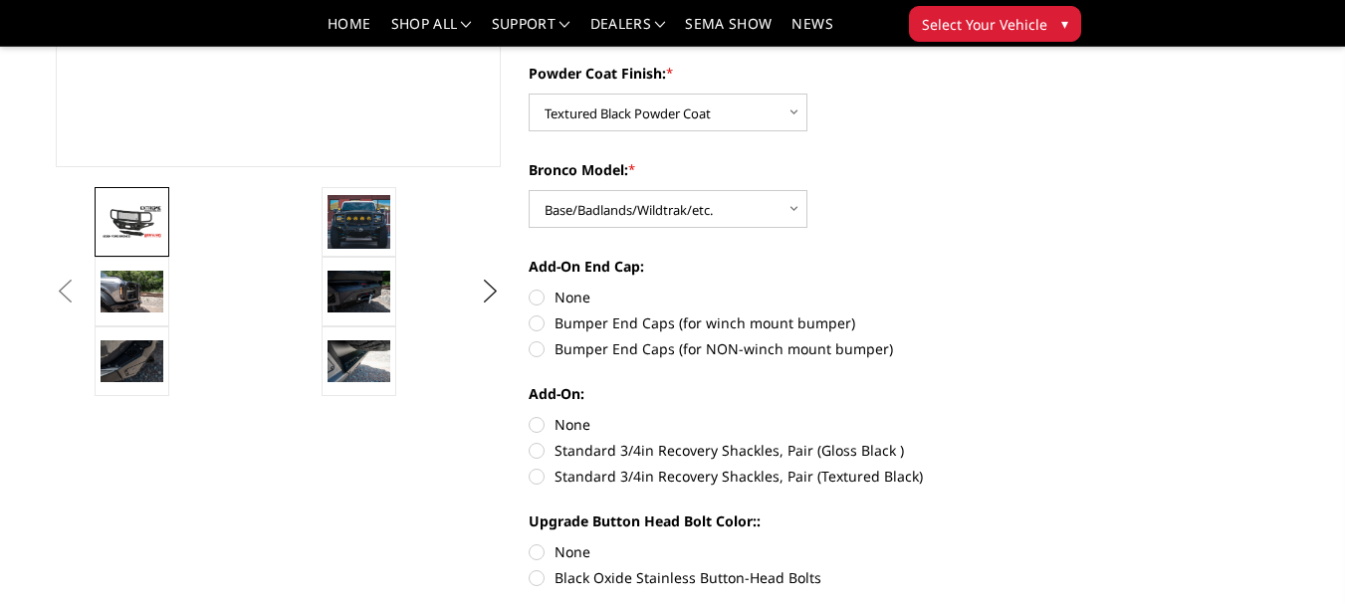
click at [532, 324] on label "Bumper End Caps (for winch mount bumper)" at bounding box center [752, 323] width 446 height 21
click at [975, 288] on input "Bumper End Caps (for winch mount bumper)" at bounding box center [975, 287] width 1 height 1
radio input "true"
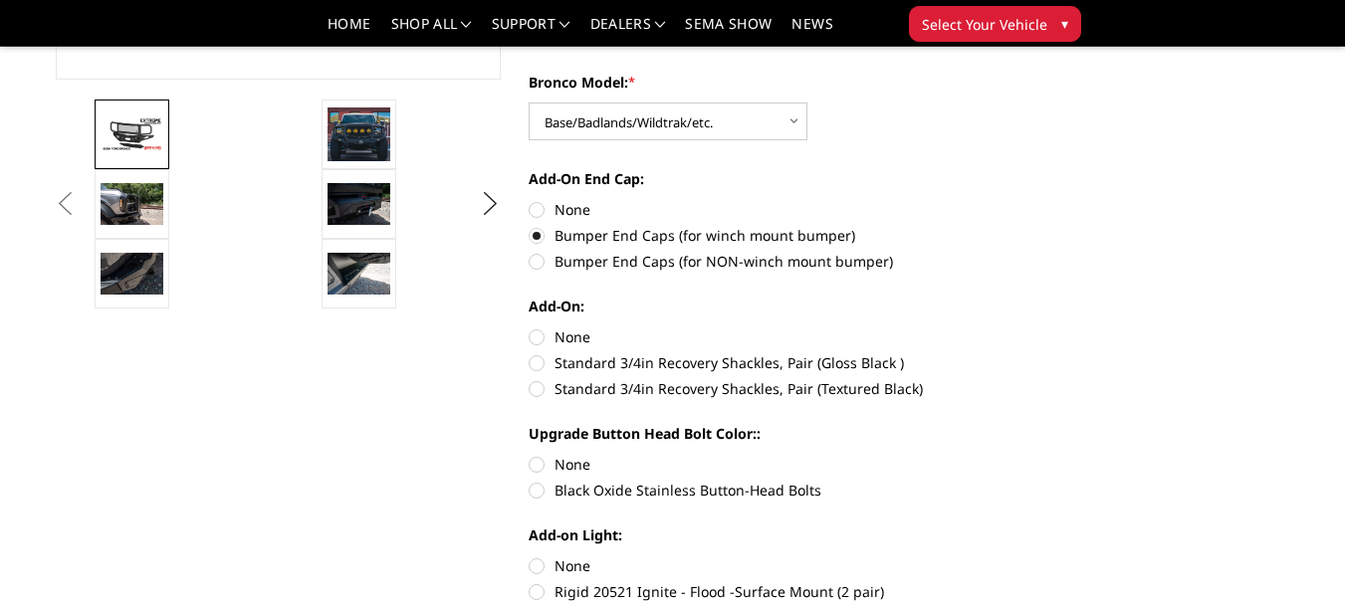
scroll to position [664, 0]
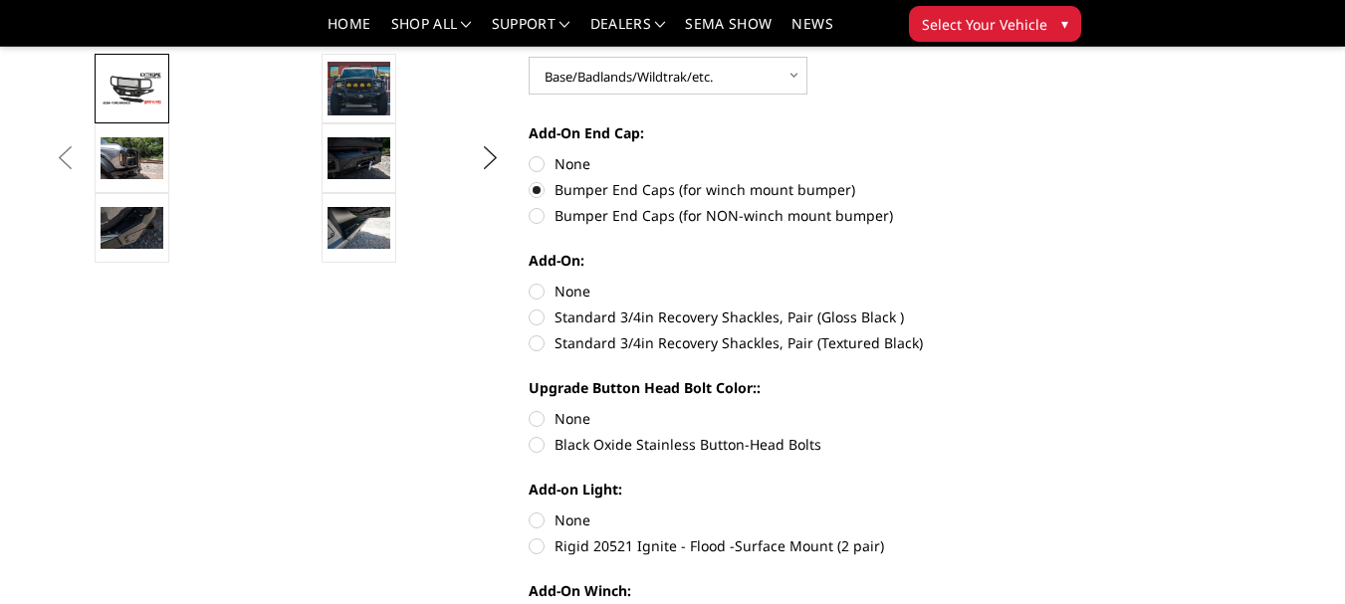
click at [536, 345] on label "Standard 3/4in Recovery Shackles, Pair (Textured Black)" at bounding box center [752, 343] width 446 height 21
click at [975, 308] on input "Standard 3/4in Recovery Shackles, Pair (Textured Black)" at bounding box center [975, 307] width 1 height 1
radio input "true"
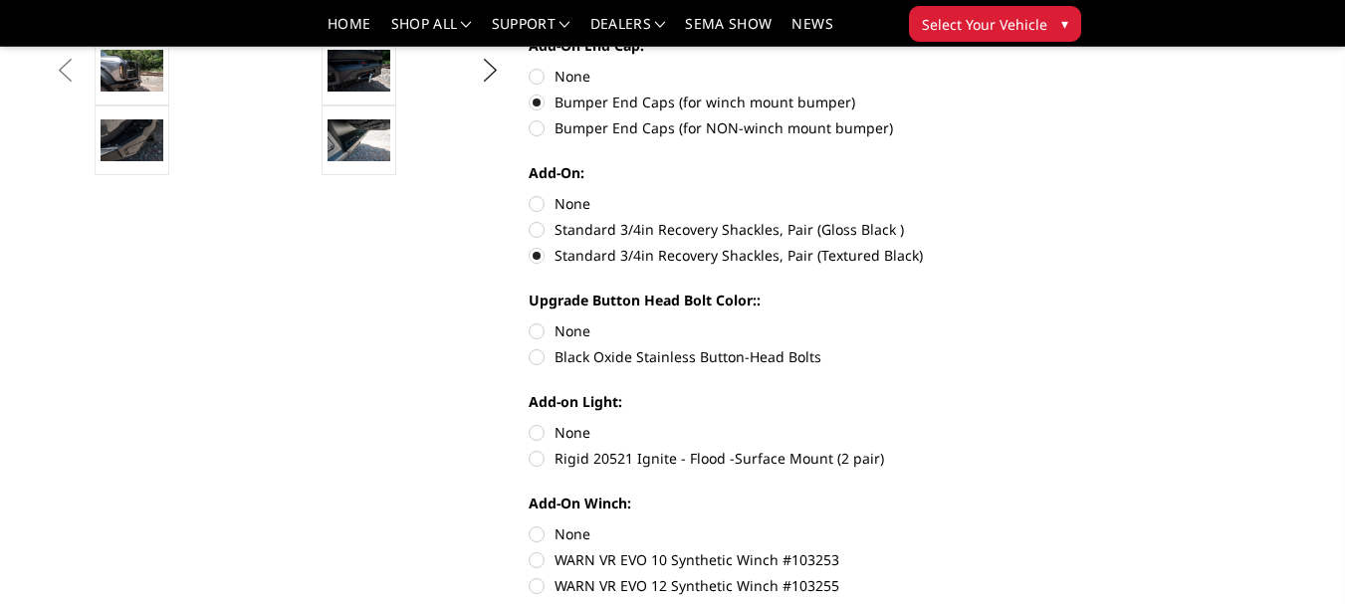
scroll to position [797, 0]
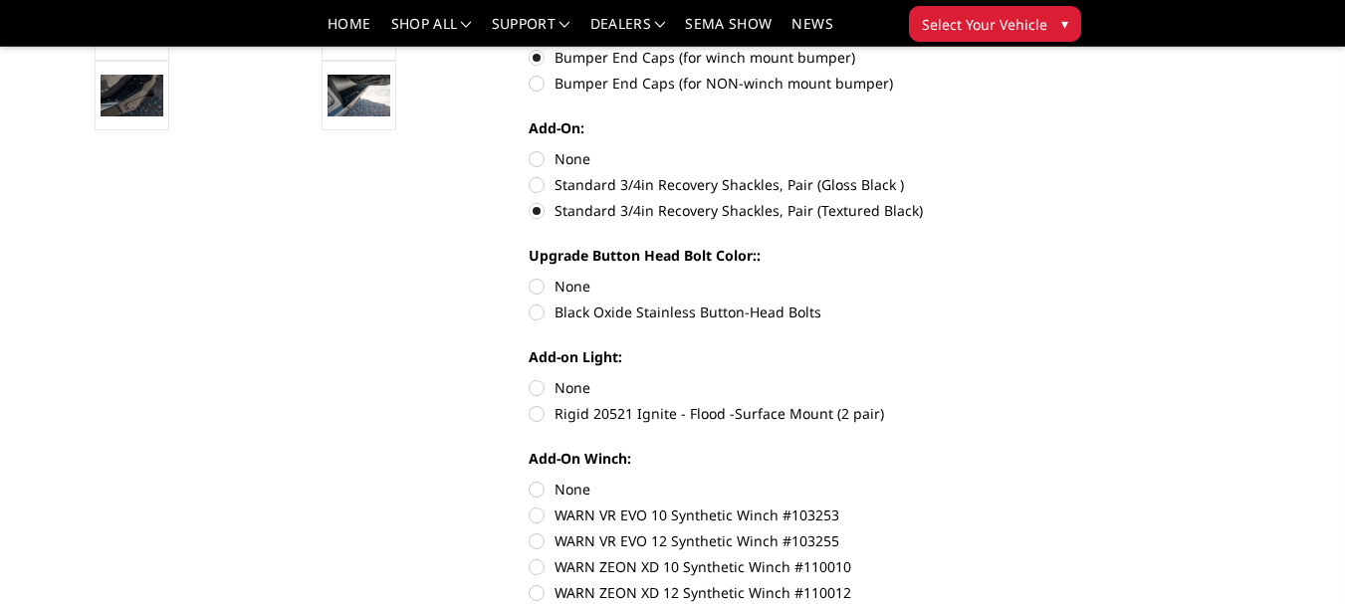
click at [540, 314] on label "Black Oxide Stainless Button-Head Bolts" at bounding box center [752, 312] width 446 height 21
click at [975, 277] on input "Black Oxide Stainless Button-Head Bolts" at bounding box center [975, 276] width 1 height 1
radio input "true"
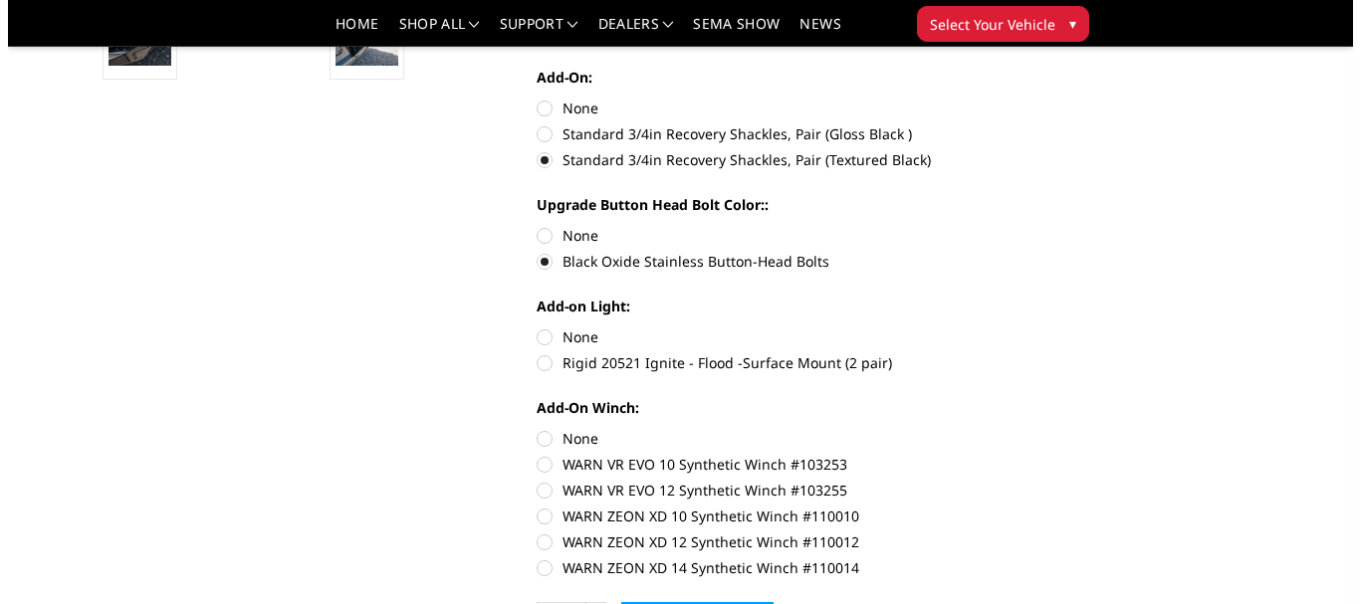
scroll to position [929, 0]
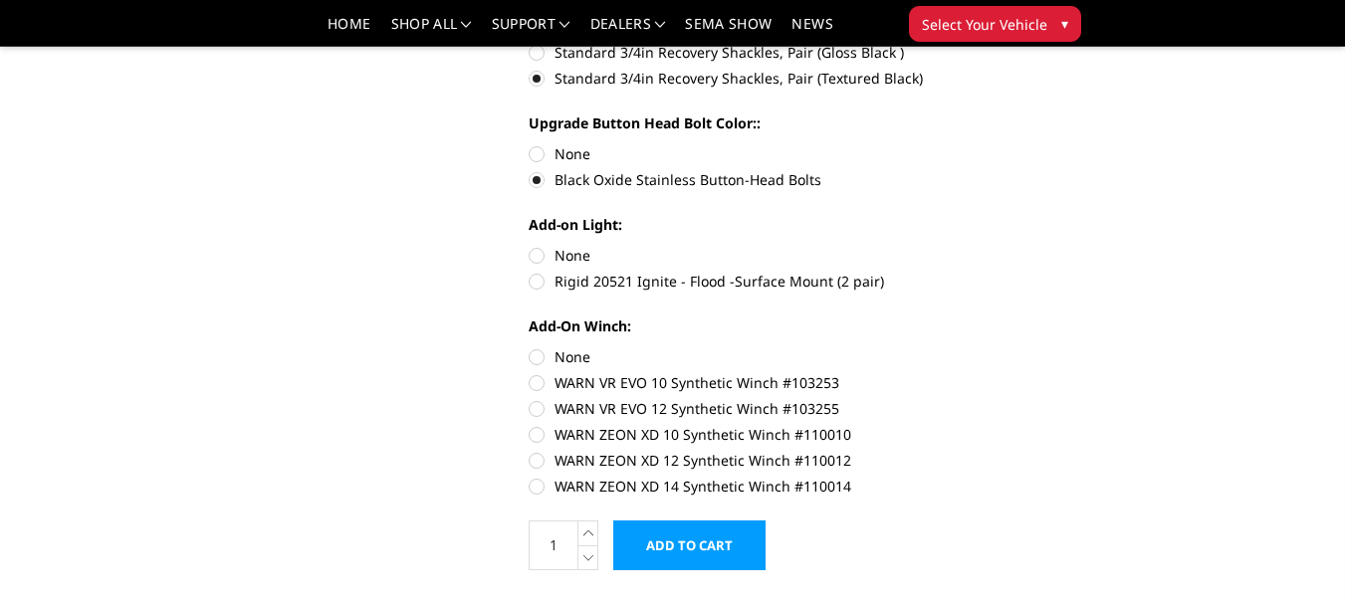
click at [536, 283] on label "Rigid 20521 Ignite - Flood -Surface Mount (2 pair)" at bounding box center [752, 281] width 446 height 21
click at [975, 246] on input "Rigid 20521 Ignite - Flood -Surface Mount (2 pair)" at bounding box center [975, 245] width 1 height 1
radio input "true"
click at [534, 383] on label "WARN VR EVO 10 Synthetic Winch #103253" at bounding box center [752, 382] width 446 height 21
click at [975, 348] on input "WARN VR EVO 10 Synthetic Winch #103253" at bounding box center [975, 347] width 1 height 1
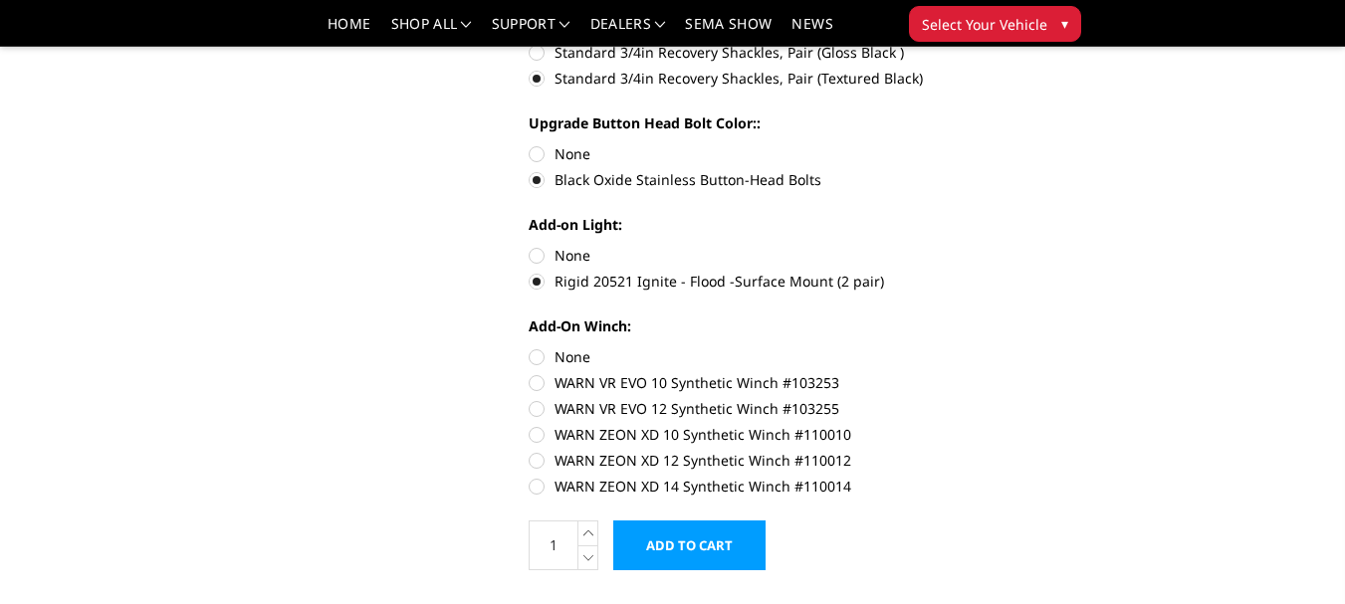
radio input "true"
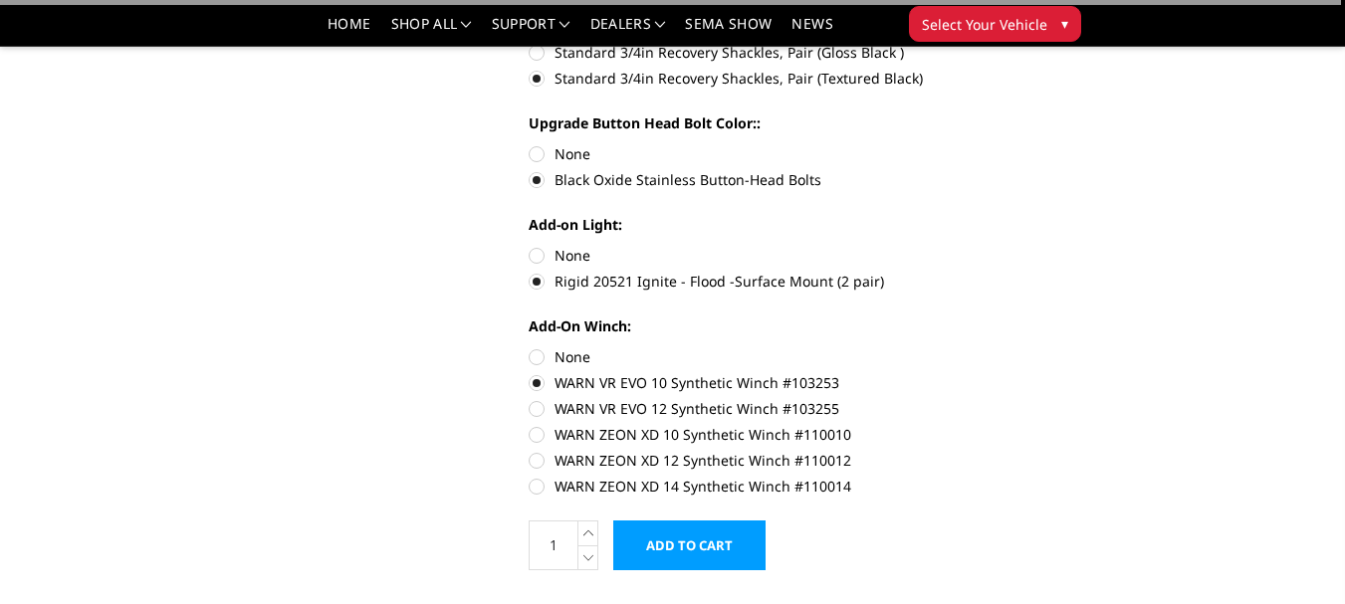
drag, startPoint x: 669, startPoint y: 538, endPoint x: 674, endPoint y: 529, distance: 10.3
click at [669, 537] on input "Add to Cart" at bounding box center [689, 546] width 152 height 50
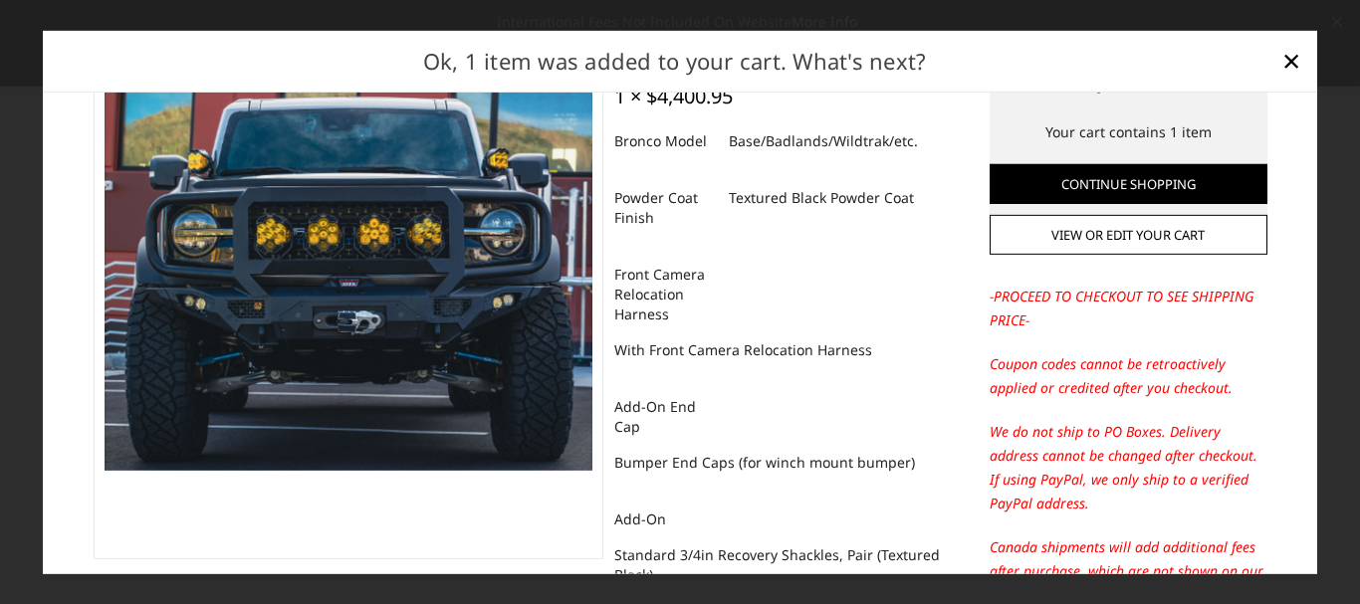
scroll to position [0, 0]
